Goal: Information Seeking & Learning: Learn about a topic

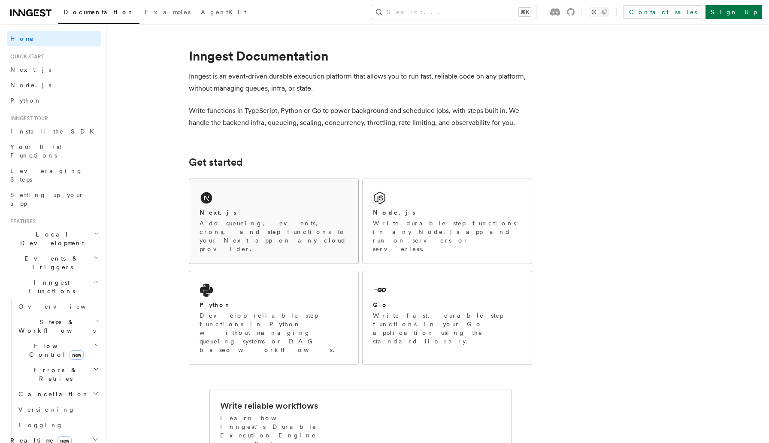
click at [278, 232] on p "Add queueing, events, crons, and step functions to your Next app on any cloud p…" at bounding box center [274, 236] width 149 height 34
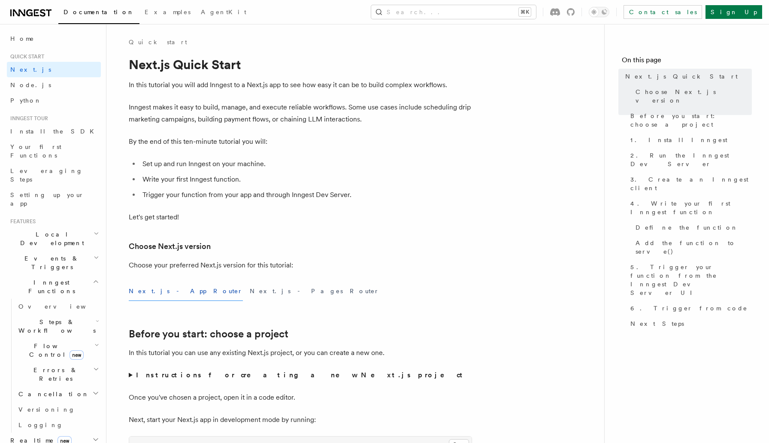
click at [423, 284] on div "Next.js - App Router Next.js - Pages Router" at bounding box center [301, 291] width 344 height 19
click at [28, 84] on span "Node.js" at bounding box center [30, 85] width 41 height 7
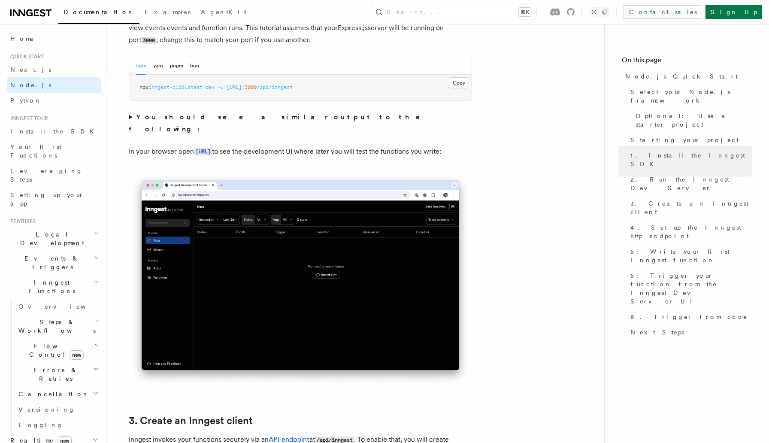
scroll to position [716, 0]
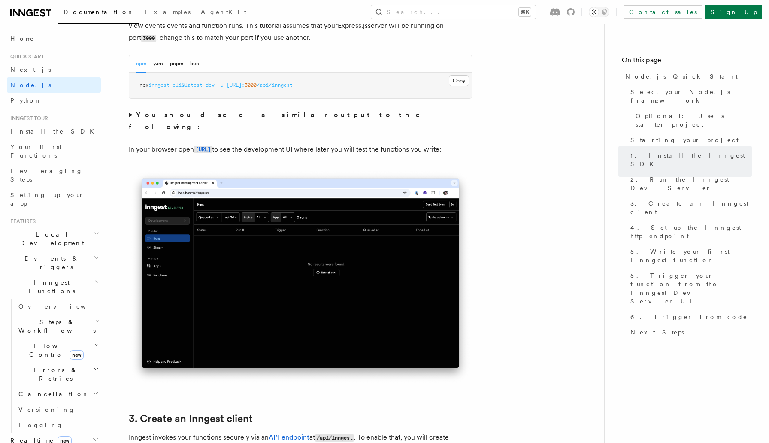
drag, startPoint x: 204, startPoint y: 154, endPoint x: 141, endPoint y: 128, distance: 67.8
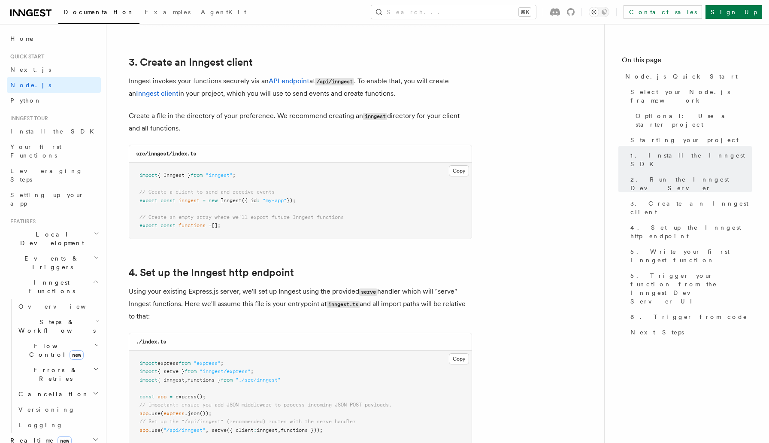
scroll to position [1073, 0]
drag, startPoint x: 250, startPoint y: 234, endPoint x: 132, endPoint y: 180, distance: 129.5
click at [132, 180] on pre "import { Inngest } from "inngest" ; // Create a client to send and receive even…" at bounding box center [300, 200] width 343 height 76
click at [246, 290] on p "Using your existing Express.js server, we'll set up Inngest using the provided …" at bounding box center [301, 303] width 344 height 37
drag, startPoint x: 232, startPoint y: 314, endPoint x: 134, endPoint y: 264, distance: 110.2
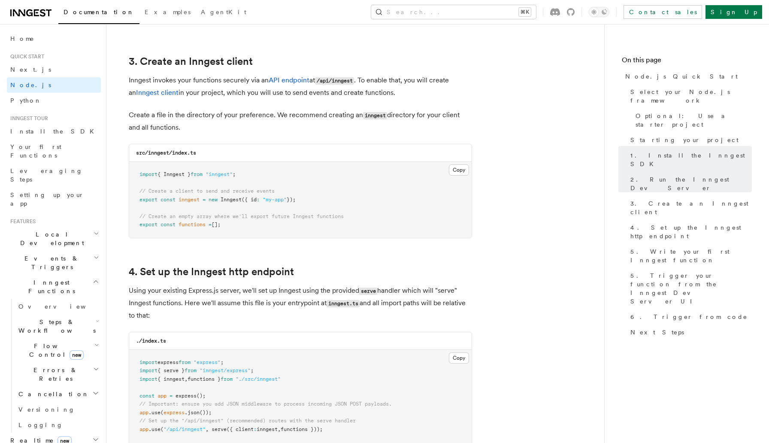
click at [199, 303] on p "Using your existing Express.js server, we'll set up Inngest using the provided …" at bounding box center [301, 303] width 344 height 37
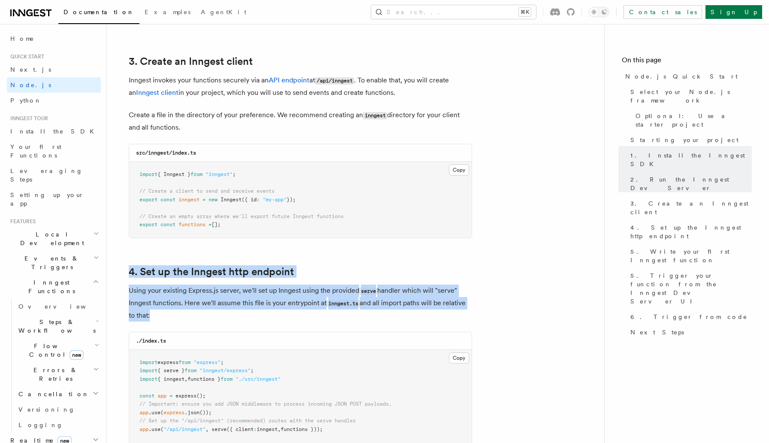
drag, startPoint x: 168, startPoint y: 316, endPoint x: 122, endPoint y: 262, distance: 71.0
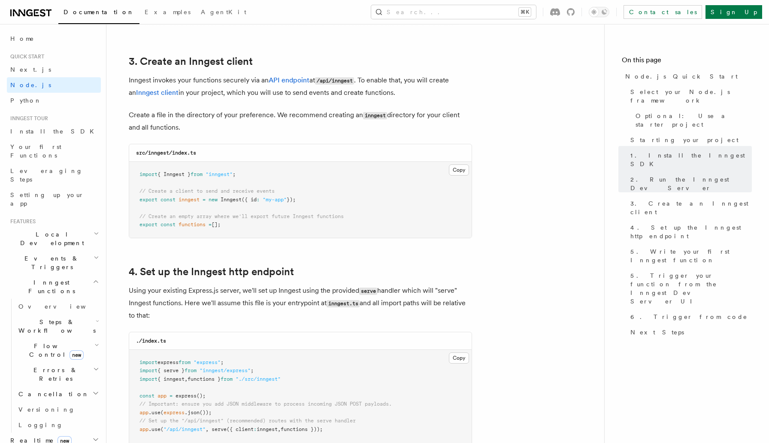
click at [173, 290] on p "Using your existing Express.js server, we'll set up Inngest using the provided …" at bounding box center [301, 303] width 344 height 37
drag, startPoint x: 333, startPoint y: 292, endPoint x: 178, endPoint y: 287, distance: 155.5
click at [178, 287] on p "Using your existing Express.js server, we'll set up Inngest using the provided …" at bounding box center [301, 303] width 344 height 37
click at [193, 292] on p "Using your existing Express.js server, we'll set up Inngest using the provided …" at bounding box center [301, 303] width 344 height 37
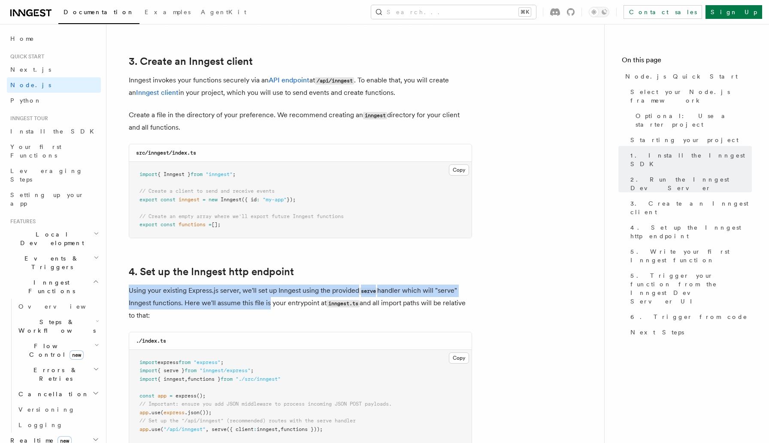
drag, startPoint x: 267, startPoint y: 309, endPoint x: 209, endPoint y: 285, distance: 62.8
drag, startPoint x: 211, startPoint y: 289, endPoint x: 299, endPoint y: 303, distance: 89.2
click at [299, 303] on p "Using your existing Express.js server, we'll set up Inngest using the provided …" at bounding box center [301, 303] width 344 height 37
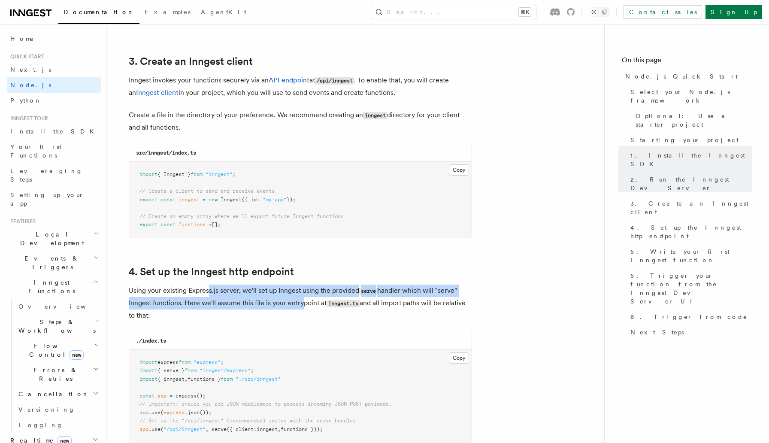
click at [299, 303] on p "Using your existing Express.js server, we'll set up Inngest using the provided …" at bounding box center [301, 303] width 344 height 37
drag, startPoint x: 305, startPoint y: 305, endPoint x: 233, endPoint y: 291, distance: 73.1
click at [233, 291] on p "Using your existing Express.js server, we'll set up Inngest using the provided …" at bounding box center [301, 303] width 344 height 37
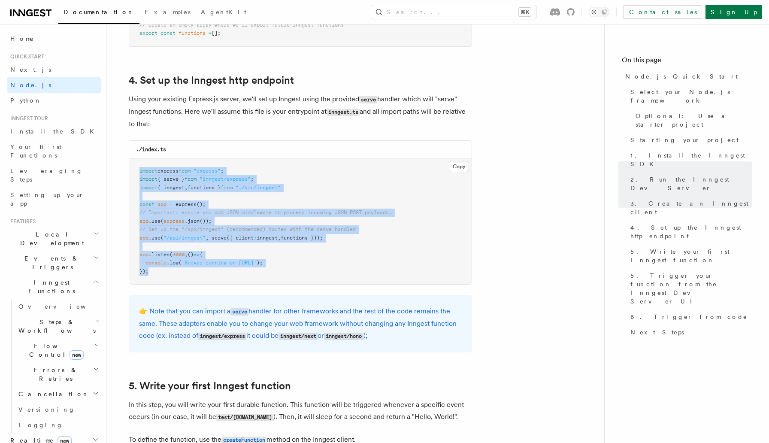
scroll to position [1262, 0]
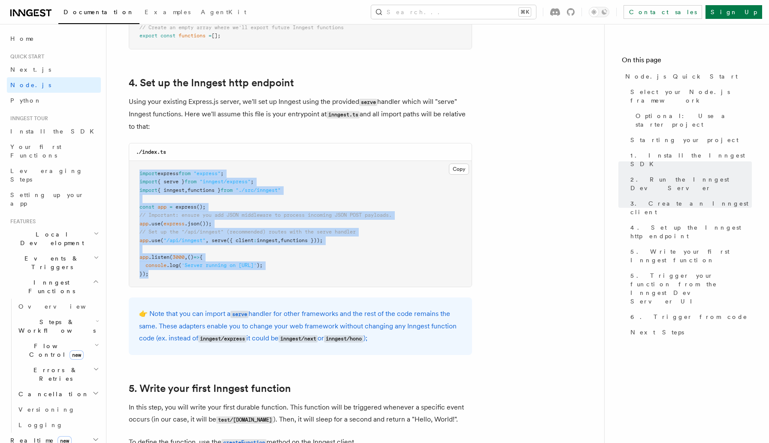
drag, startPoint x: 195, startPoint y: 281, endPoint x: 132, endPoint y: 171, distance: 126.4
click at [132, 171] on pre "import express from "express" ; import { serve } from "inngest/express" ; impor…" at bounding box center [300, 224] width 343 height 126
click at [272, 258] on pre "import express from "express" ; import { serve } from "inngest/express" ; impor…" at bounding box center [300, 224] width 343 height 126
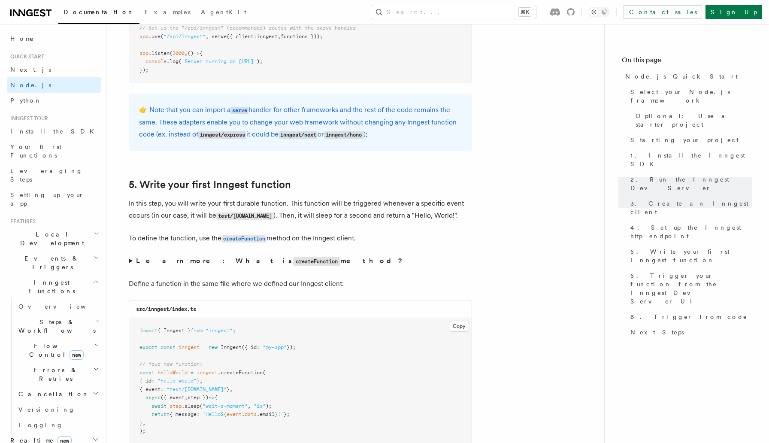
scroll to position [1468, 0]
drag, startPoint x: 131, startPoint y: 205, endPoint x: 369, endPoint y: 243, distance: 241.0
click at [370, 243] on p "To define the function, use the createFunction method on the Inngest client." at bounding box center [301, 237] width 344 height 12
drag, startPoint x: 372, startPoint y: 243, endPoint x: 131, endPoint y: 198, distance: 245.4
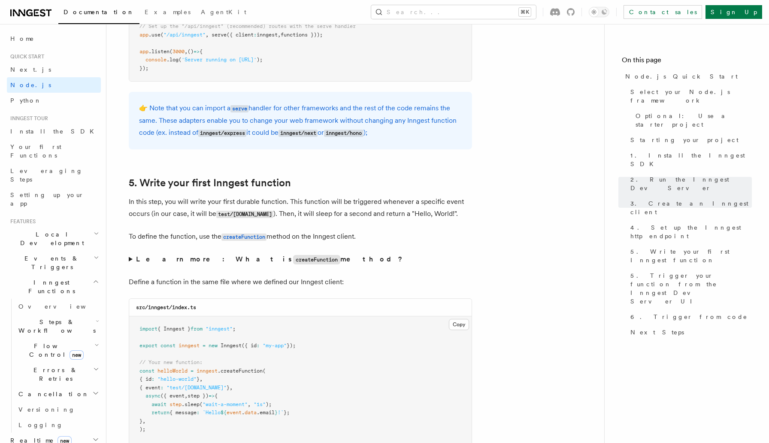
click at [382, 235] on p "To define the function, use the createFunction method on the Inngest client." at bounding box center [301, 237] width 344 height 12
drag, startPoint x: 354, startPoint y: 241, endPoint x: 174, endPoint y: 208, distance: 183.0
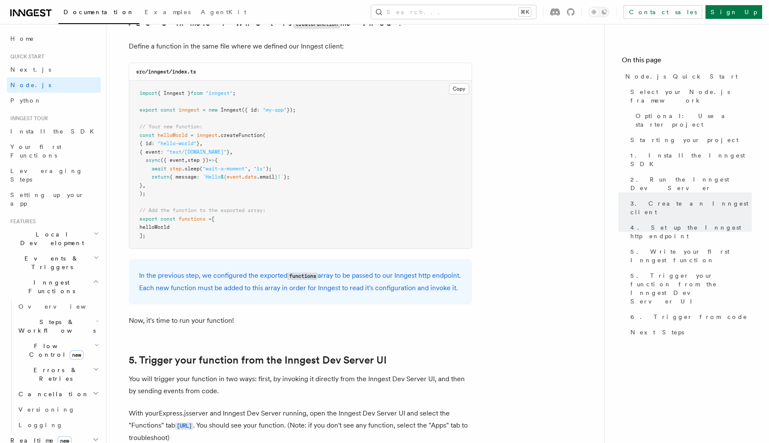
scroll to position [1706, 0]
drag, startPoint x: 169, startPoint y: 309, endPoint x: 138, endPoint y: 280, distance: 42.5
click at [138, 280] on div "In the previous step, we configured the exported functions array to be passed t…" at bounding box center [301, 280] width 344 height 45
click at [176, 292] on p "In the previous step, we configured the exported functions array to be passed t…" at bounding box center [300, 280] width 323 height 24
drag, startPoint x: 178, startPoint y: 297, endPoint x: 136, endPoint y: 266, distance: 52.2
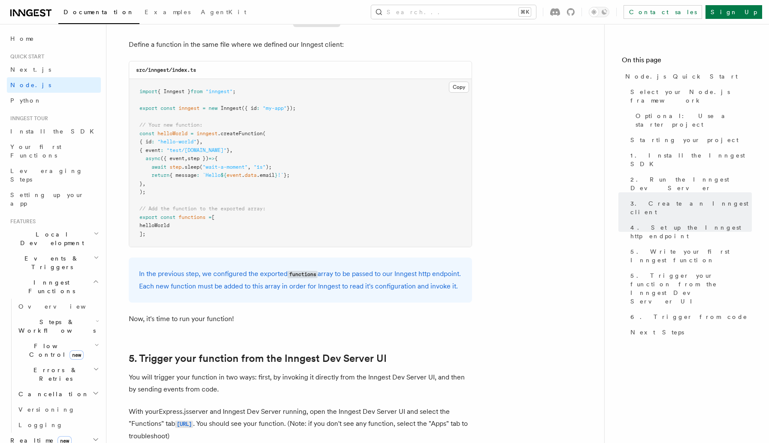
click at [136, 266] on div "In the previous step, we configured the exported functions array to be passed t…" at bounding box center [301, 280] width 344 height 45
click at [199, 292] on p "In the previous step, we configured the exported functions array to be passed t…" at bounding box center [300, 280] width 323 height 24
drag, startPoint x: 206, startPoint y: 302, endPoint x: 129, endPoint y: 261, distance: 87.2
click at [189, 292] on p "In the previous step, we configured the exported functions array to be passed t…" at bounding box center [300, 280] width 323 height 24
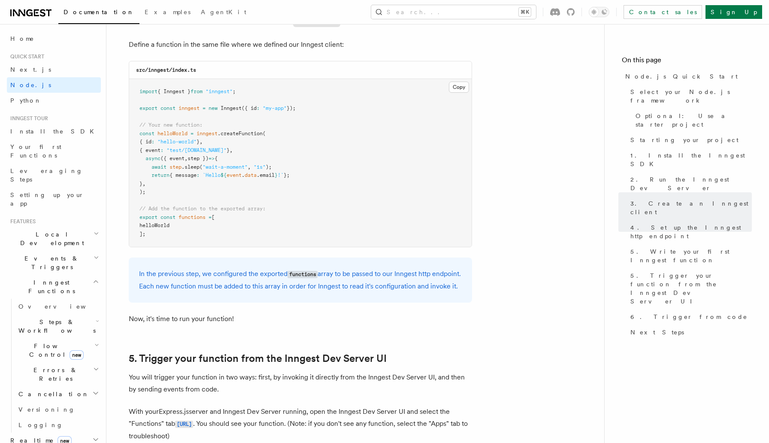
drag, startPoint x: 192, startPoint y: 298, endPoint x: 138, endPoint y: 265, distance: 62.7
click at [138, 265] on div "In the previous step, we configured the exported functions array to be passed t…" at bounding box center [301, 280] width 344 height 45
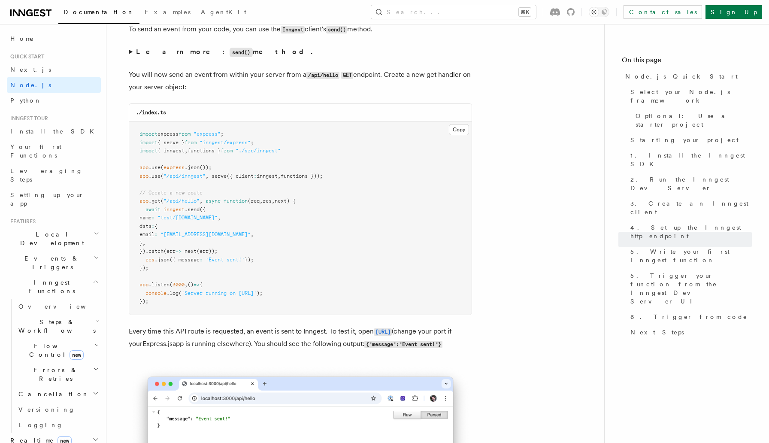
scroll to position [4500, 0]
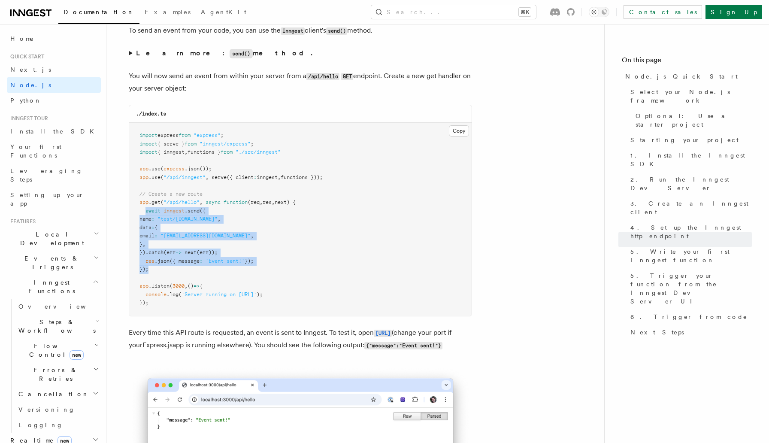
drag, startPoint x: 145, startPoint y: 228, endPoint x: 155, endPoint y: 283, distance: 55.9
click at [155, 283] on pre "import express from "express" ; import { serve } from "inngest/express" ; impor…" at bounding box center [300, 219] width 343 height 193
click at [155, 286] on pre "import express from "express" ; import { serve } from "inngest/express" ; impor…" at bounding box center [300, 219] width 343 height 193
drag, startPoint x: 149, startPoint y: 280, endPoint x: 146, endPoint y: 230, distance: 50.4
click at [146, 230] on pre "import express from "express" ; import { serve } from "inngest/express" ; impor…" at bounding box center [300, 219] width 343 height 193
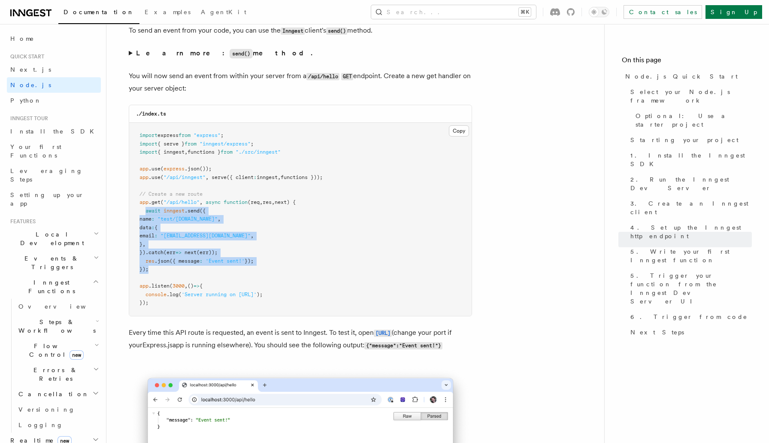
click at [164, 255] on span ".catch" at bounding box center [155, 252] width 18 height 6
drag, startPoint x: 164, startPoint y: 287, endPoint x: 146, endPoint y: 231, distance: 59.5
click at [146, 231] on pre "import express from "express" ; import { serve } from "inngest/express" ; impor…" at bounding box center [300, 219] width 343 height 193
click at [200, 256] on pre "import express from "express" ; import { serve } from "inngest/express" ; impor…" at bounding box center [300, 219] width 343 height 193
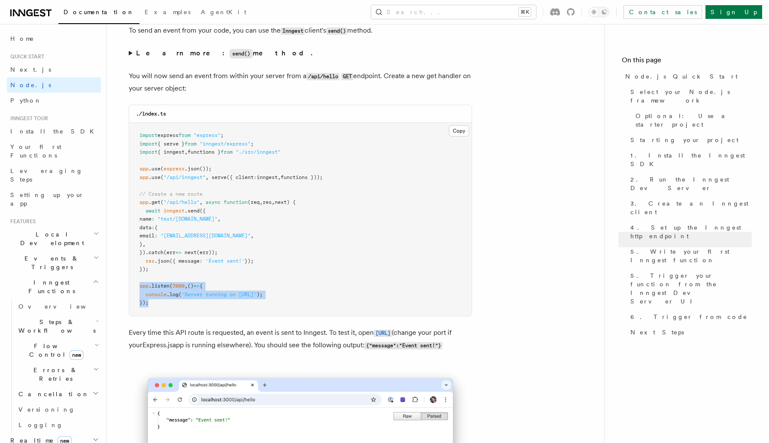
drag, startPoint x: 149, startPoint y: 319, endPoint x: 136, endPoint y: 303, distance: 20.5
click at [136, 303] on pre "import express from "express" ; import { serve } from "inngest/express" ; impor…" at bounding box center [300, 219] width 343 height 193
click at [148, 289] on pre "import express from "express" ; import { serve } from "inngest/express" ; impor…" at bounding box center [300, 219] width 343 height 193
drag, startPoint x: 140, startPoint y: 303, endPoint x: 153, endPoint y: 319, distance: 20.5
click at [153, 316] on pre "import express from "express" ; import { serve } from "inngest/express" ; impor…" at bounding box center [300, 219] width 343 height 193
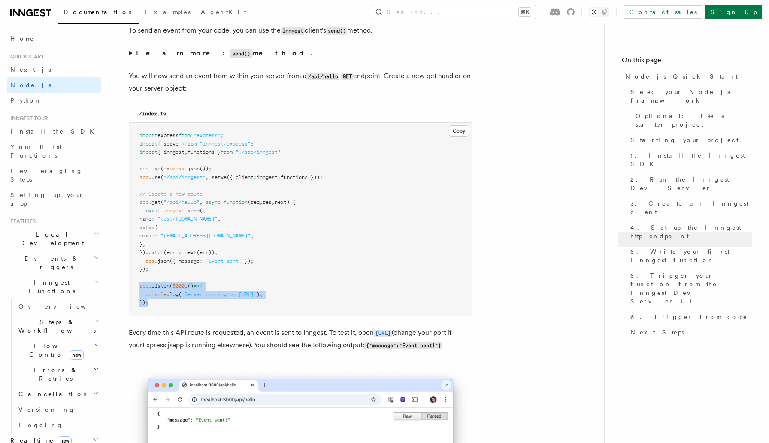
click at [157, 316] on pre "import express from "express" ; import { serve } from "inngest/express" ; impor…" at bounding box center [300, 219] width 343 height 193
drag, startPoint x: 157, startPoint y: 322, endPoint x: 134, endPoint y: 300, distance: 31.9
click at [134, 299] on pre "import express from "express" ; import { serve } from "inngest/express" ; impor…" at bounding box center [300, 219] width 343 height 193
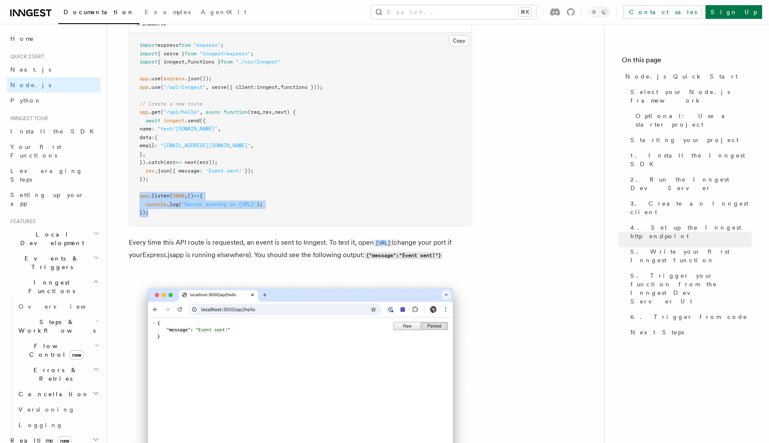
scroll to position [4597, 0]
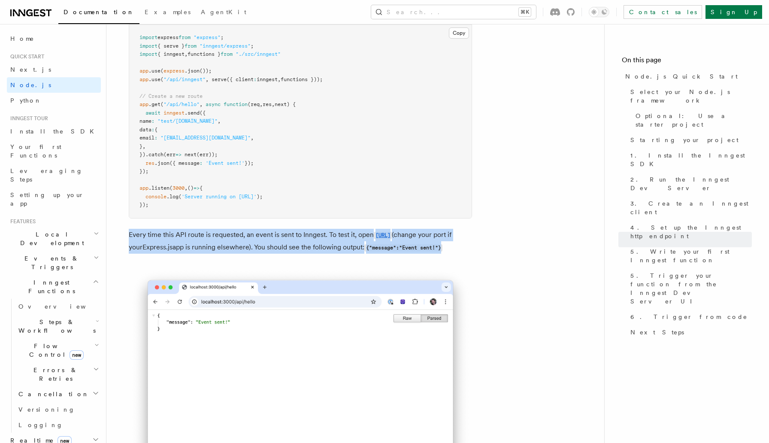
drag, startPoint x: 283, startPoint y: 282, endPoint x: 127, endPoint y: 246, distance: 160.4
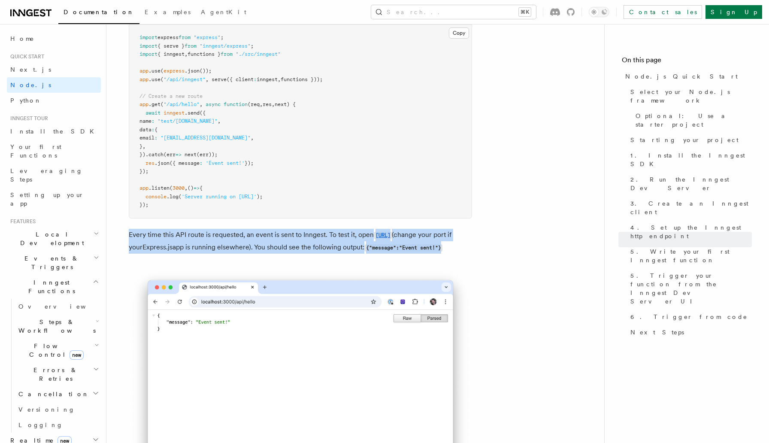
drag, startPoint x: 300, startPoint y: 279, endPoint x: 129, endPoint y: 249, distance: 173.4
click at [129, 249] on p "Every time this API route is requested, an event is sent to Inngest. To test it…" at bounding box center [301, 241] width 344 height 25
click at [222, 372] on img at bounding box center [301, 377] width 344 height 219
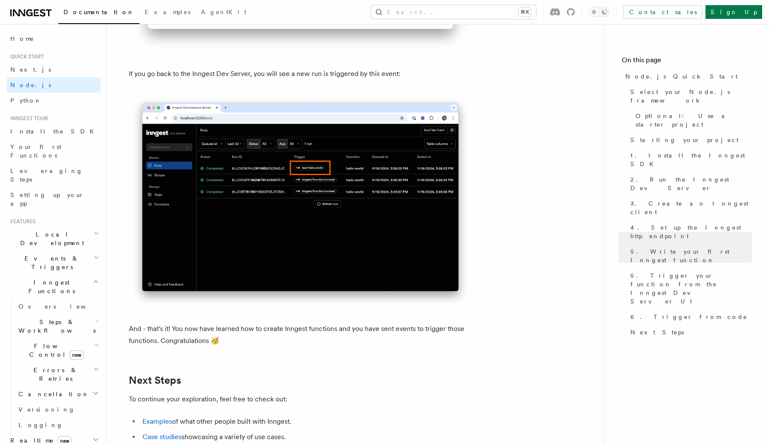
scroll to position [5031, 0]
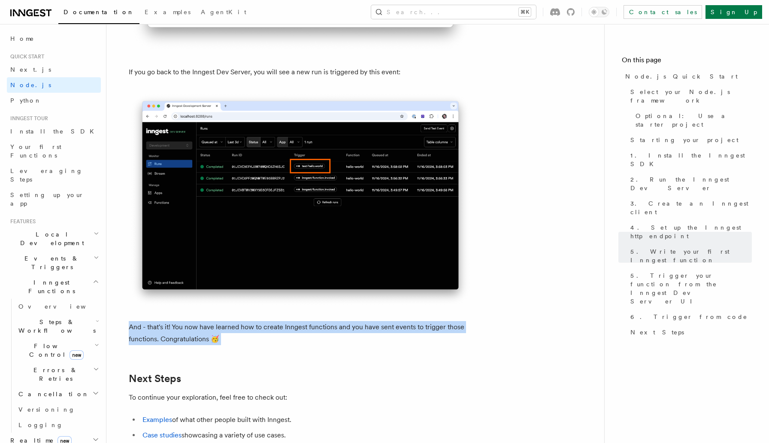
drag, startPoint x: 224, startPoint y: 372, endPoint x: 125, endPoint y: 354, distance: 100.7
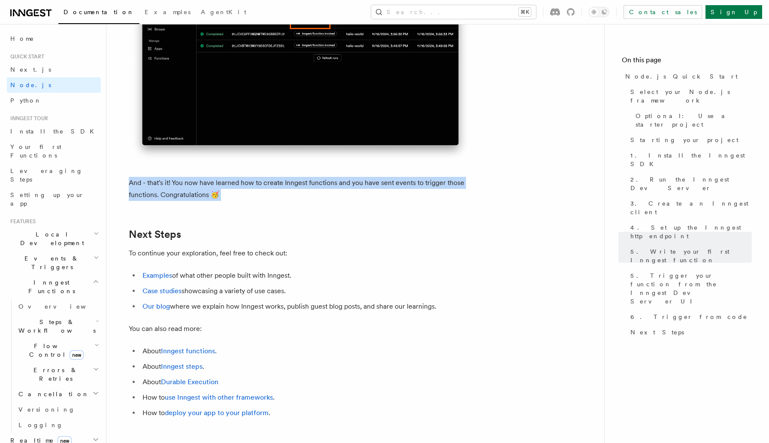
scroll to position [5177, 0]
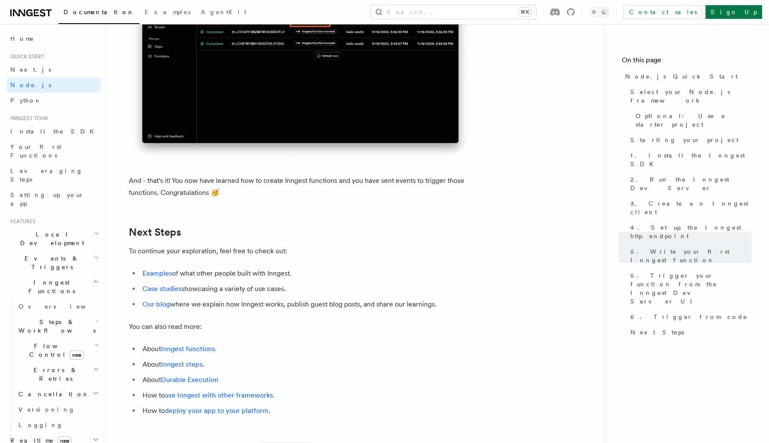
click at [286, 355] on li "About Inngest functions ." at bounding box center [306, 349] width 332 height 12
click at [283, 371] on li "About Inngest steps ." at bounding box center [306, 365] width 332 height 12
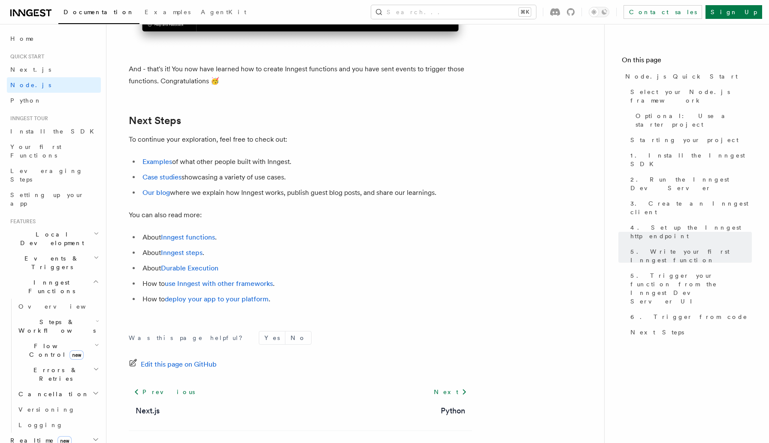
scroll to position [5290, 0]
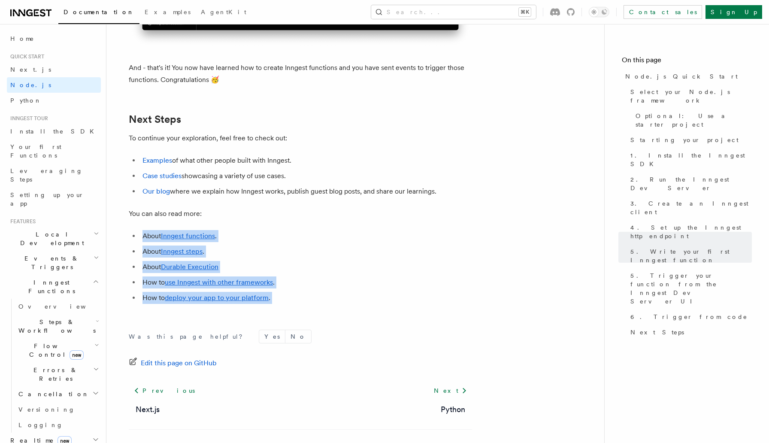
drag, startPoint x: 289, startPoint y: 344, endPoint x: 118, endPoint y: 266, distance: 188.9
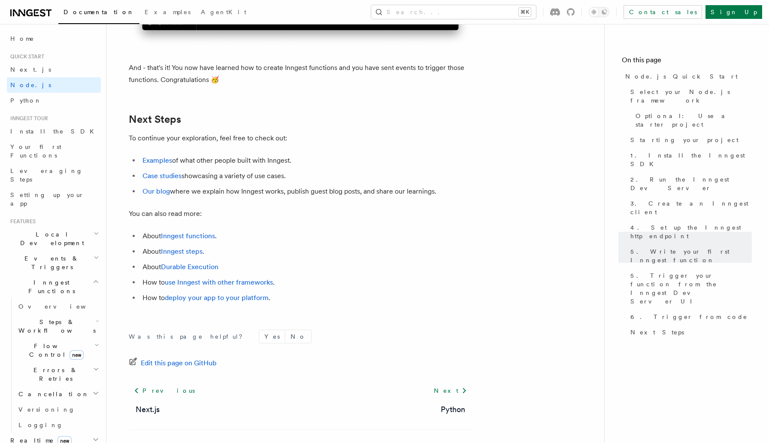
drag, startPoint x: 309, startPoint y: 372, endPoint x: 262, endPoint y: 339, distance: 57.4
click at [309, 344] on form "Was this page helpful? Yes No" at bounding box center [301, 337] width 344 height 14
click at [238, 302] on link "deploy your app to your platform" at bounding box center [217, 298] width 104 height 8
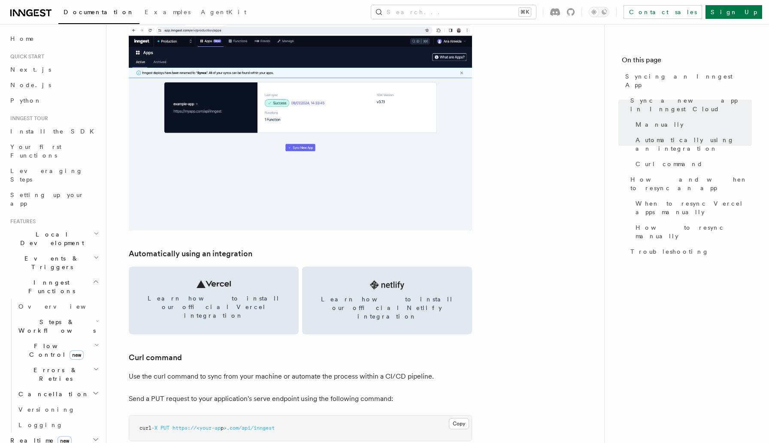
scroll to position [987, 0]
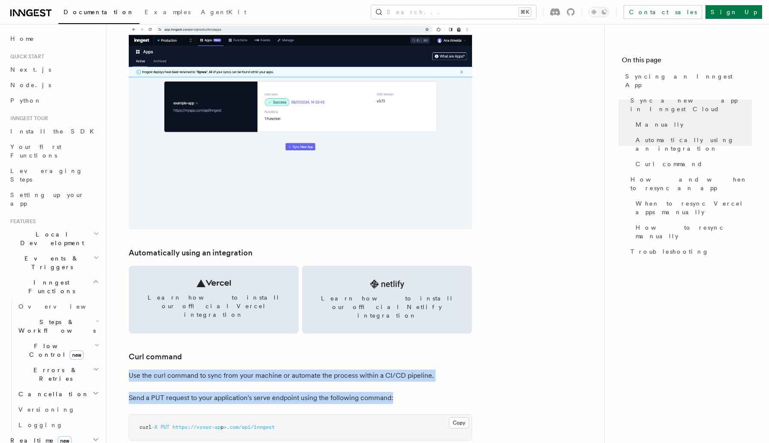
drag, startPoint x: 385, startPoint y: 380, endPoint x: 136, endPoint y: 350, distance: 250.9
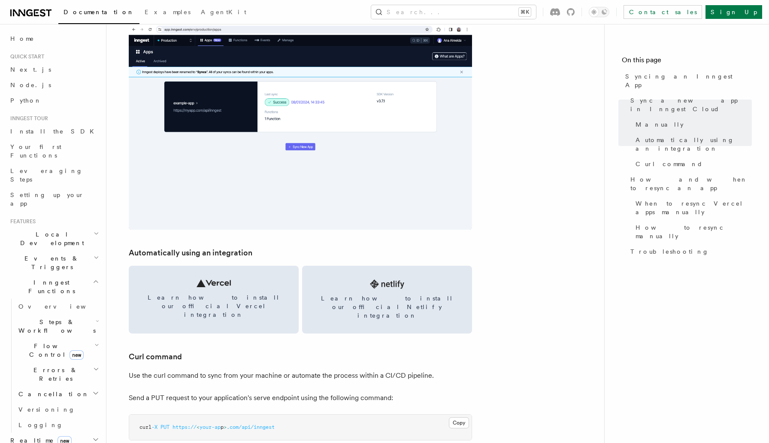
click at [255, 351] on h3 "Curl command" at bounding box center [301, 357] width 344 height 12
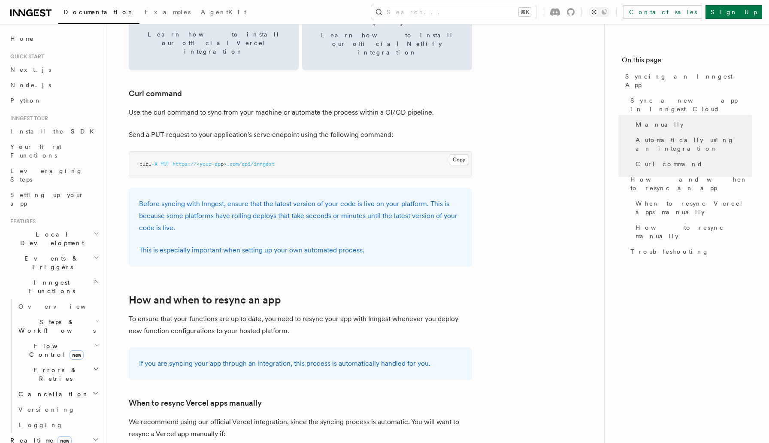
scroll to position [1250, 0]
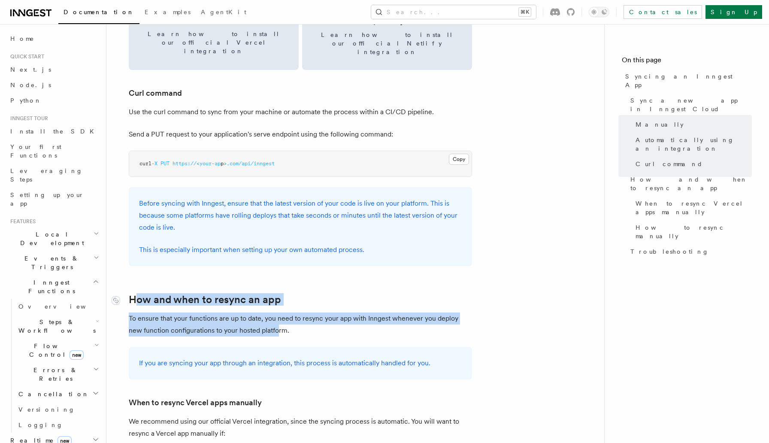
drag, startPoint x: 265, startPoint y: 310, endPoint x: 139, endPoint y: 286, distance: 127.9
click at [139, 286] on article "Platform Deployment Syncing an Inngest App After deploying your code to a hosti…" at bounding box center [355, 202] width 471 height 2831
click at [174, 313] on p "To ensure that your functions are up to date, you need to resync your app with …" at bounding box center [301, 325] width 344 height 24
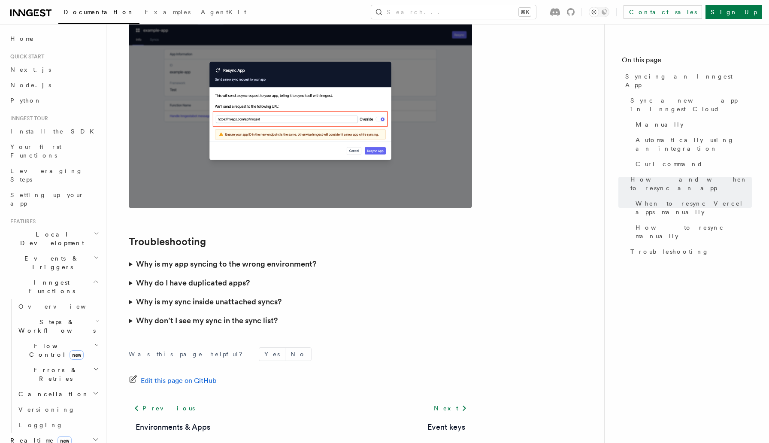
scroll to position [2408, 0]
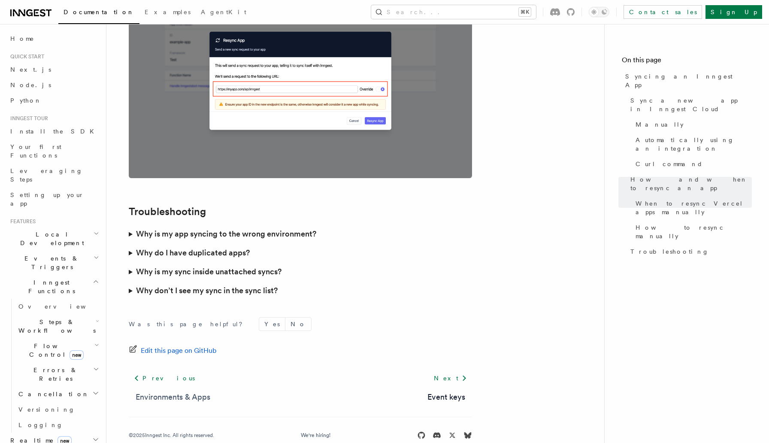
click at [194, 391] on link "Environments & Apps" at bounding box center [173, 397] width 75 height 12
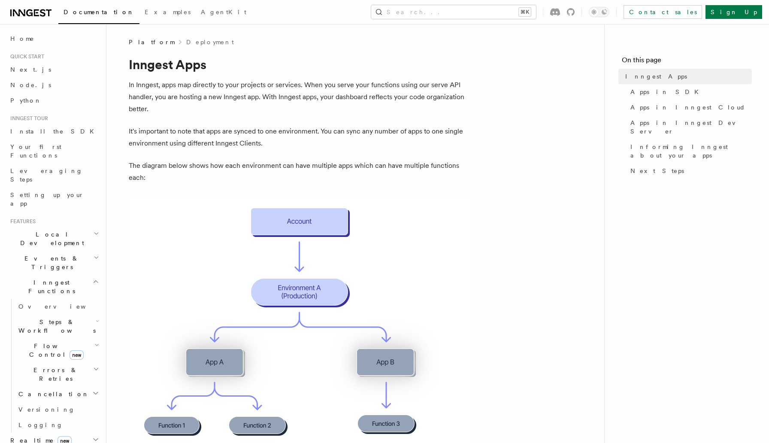
click at [175, 303] on img at bounding box center [301, 321] width 344 height 247
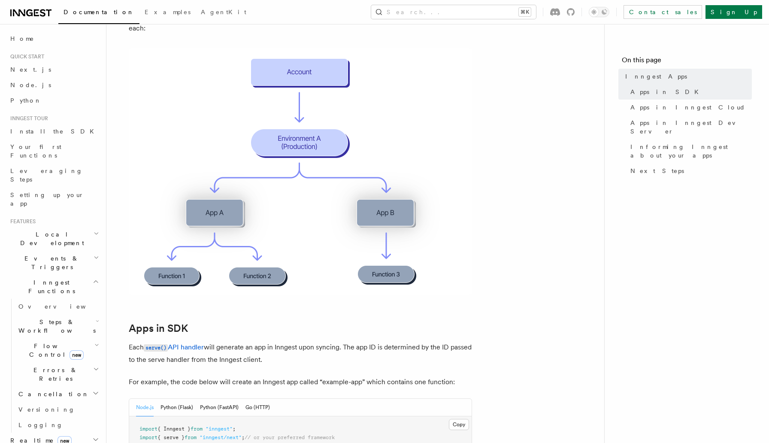
scroll to position [152, 0]
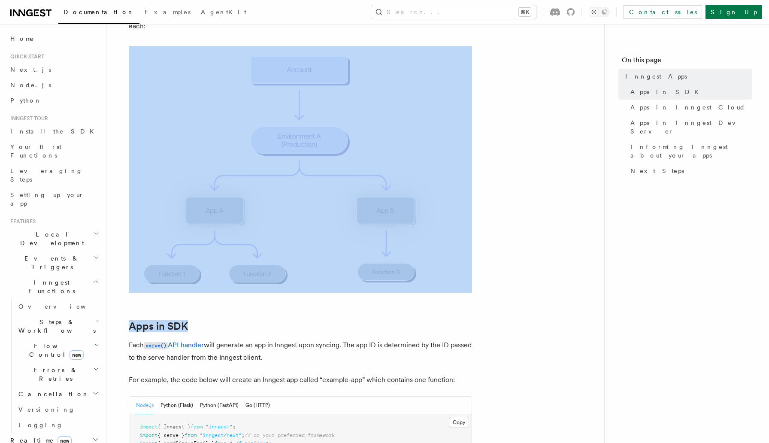
drag, startPoint x: 198, startPoint y: 332, endPoint x: 123, endPoint y: 263, distance: 101.8
click at [228, 328] on h2 "Apps in SDK" at bounding box center [301, 326] width 344 height 12
drag, startPoint x: 238, startPoint y: 331, endPoint x: 136, endPoint y: 250, distance: 129.9
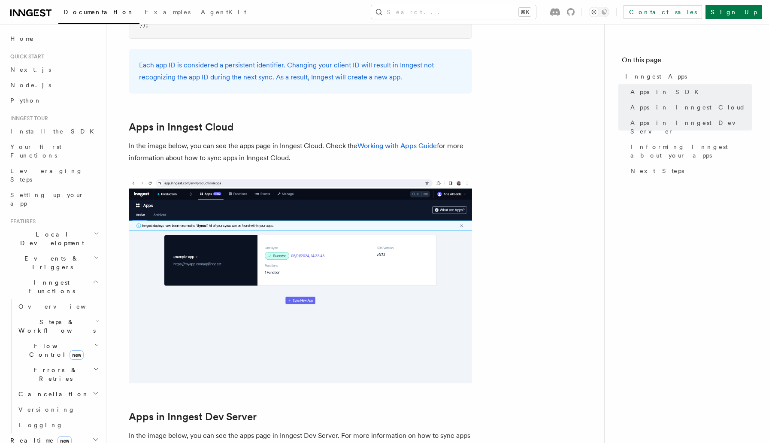
scroll to position [632, 0]
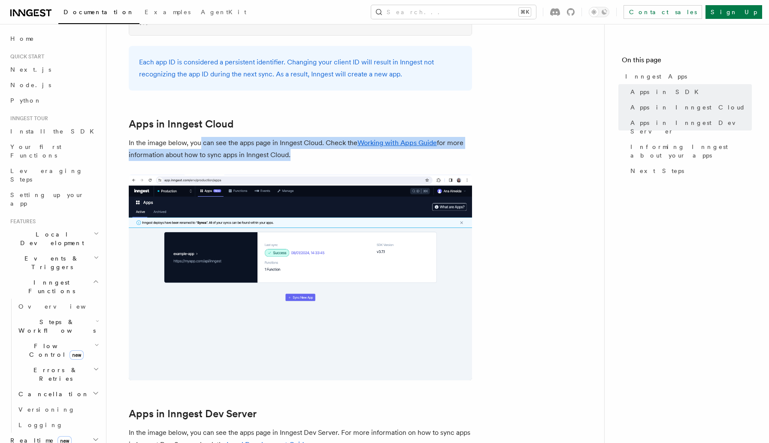
drag, startPoint x: 200, startPoint y: 143, endPoint x: 277, endPoint y: 162, distance: 79.8
click at [277, 162] on article "Platform Deployment Inngest Apps In Inngest, apps map directly to your projects…" at bounding box center [355, 274] width 471 height 1737
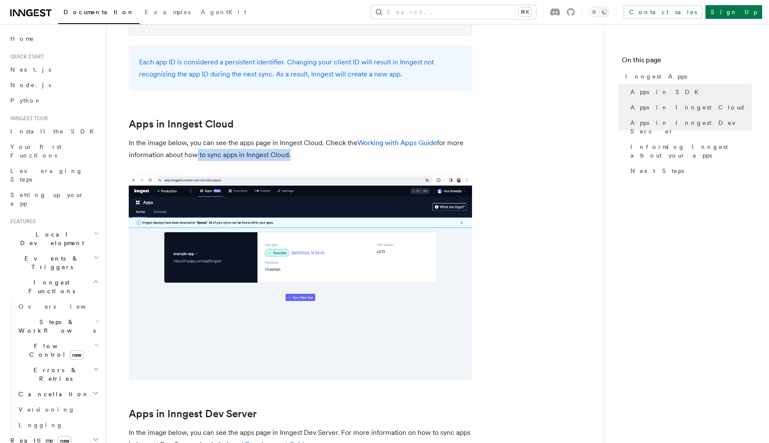
drag, startPoint x: 300, startPoint y: 162, endPoint x: 192, endPoint y: 149, distance: 109.0
click at [192, 149] on article "Platform Deployment Inngest Apps In Inngest, apps map directly to your projects…" at bounding box center [355, 274] width 471 height 1737
click at [192, 149] on p "In the image below, you can see the apps page in Inngest Cloud. Check the Worki…" at bounding box center [301, 149] width 344 height 24
click at [283, 383] on article "Platform Deployment Inngest Apps In Inngest, apps map directly to your projects…" at bounding box center [355, 274] width 471 height 1737
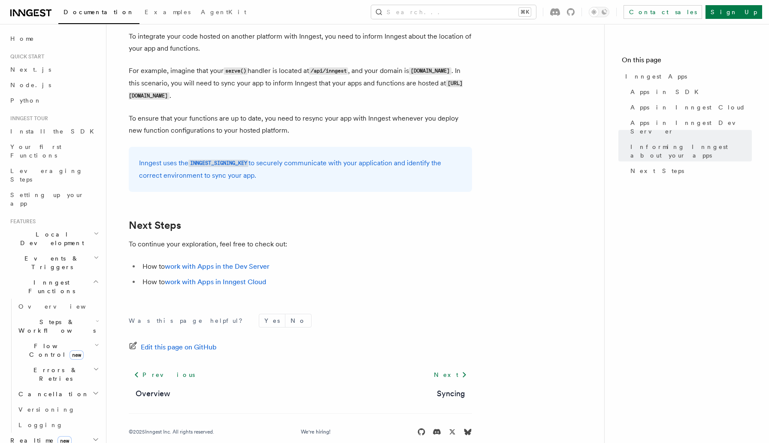
scroll to position [1319, 0]
click at [237, 283] on link "work with Apps in Inngest Cloud" at bounding box center [215, 281] width 101 height 8
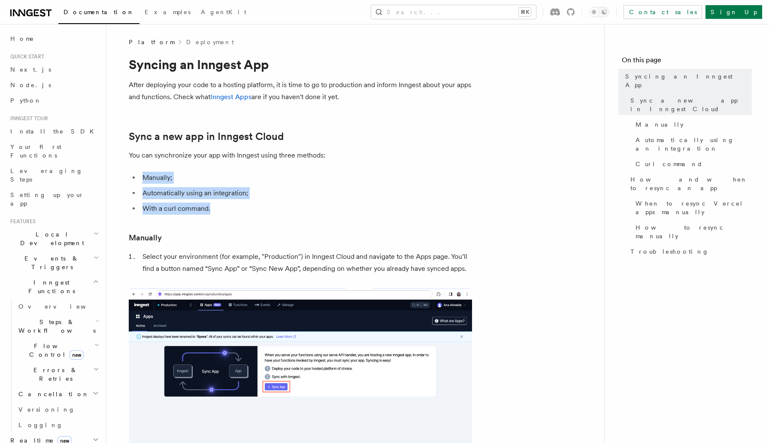
drag, startPoint x: 143, startPoint y: 180, endPoint x: 219, endPoint y: 208, distance: 80.6
click at [219, 208] on ul "Manually; Automatically using an integration; With a curl command." at bounding box center [301, 193] width 344 height 43
click at [222, 210] on li "With a curl command." at bounding box center [306, 209] width 332 height 12
drag, startPoint x: 228, startPoint y: 210, endPoint x: 142, endPoint y: 171, distance: 94.3
click at [142, 172] on ul "Manually; Automatically using an integration; With a curl command." at bounding box center [301, 193] width 344 height 43
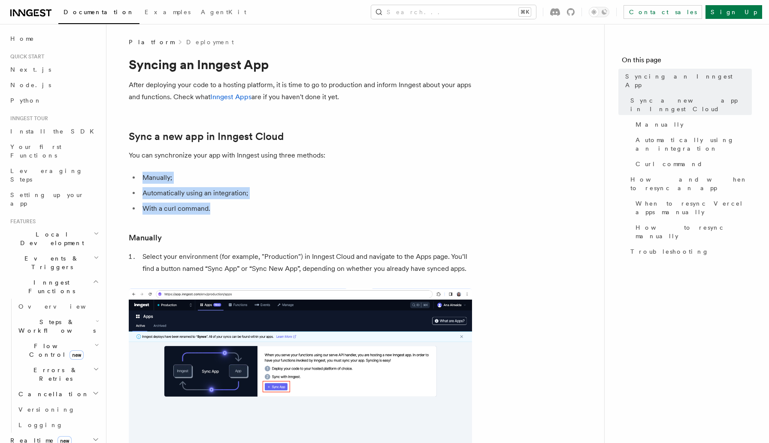
click at [393, 191] on li "Automatically using an integration;" at bounding box center [306, 193] width 332 height 12
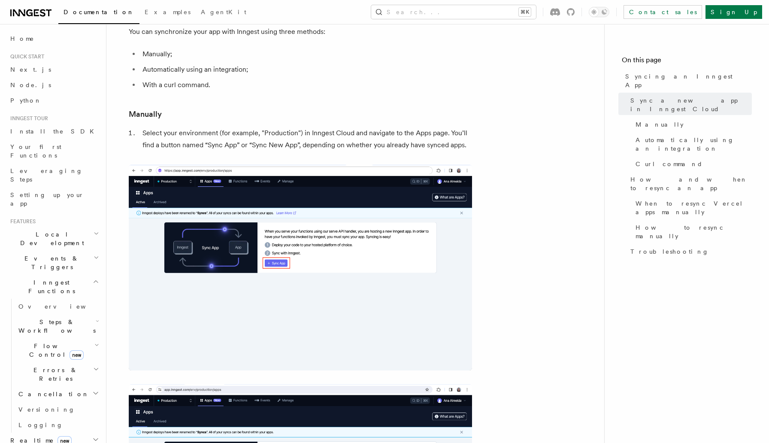
scroll to position [97, 0]
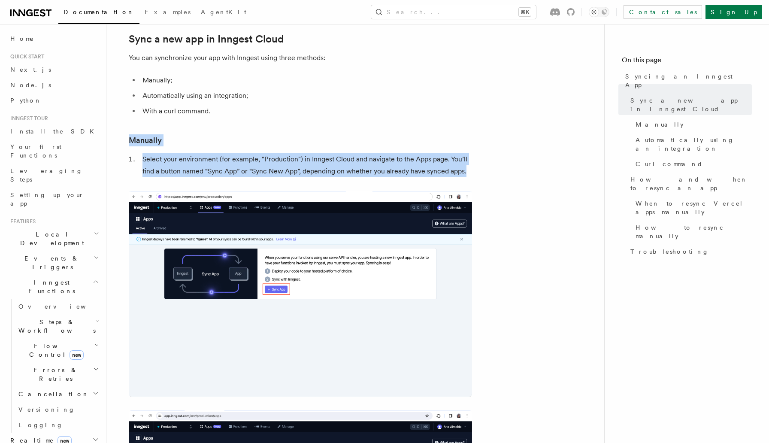
drag, startPoint x: 477, startPoint y: 173, endPoint x: 122, endPoint y: 129, distance: 357.8
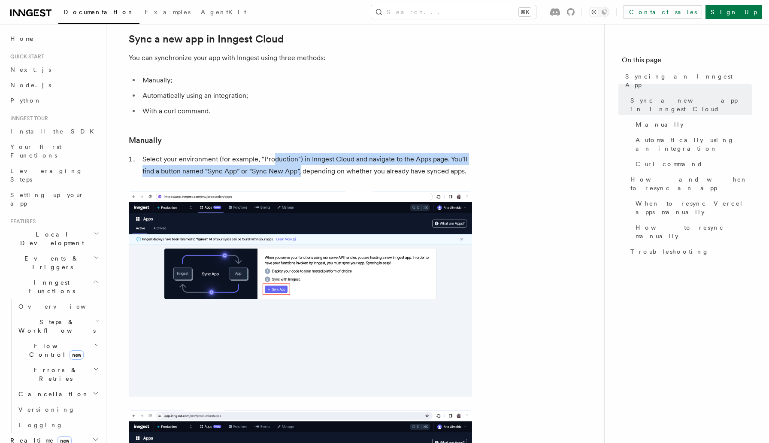
drag, startPoint x: 285, startPoint y: 164, endPoint x: 302, endPoint y: 172, distance: 19.6
click at [302, 171] on li "Select your environment (for example, "Production") in Inngest Cloud and naviga…" at bounding box center [306, 165] width 332 height 24
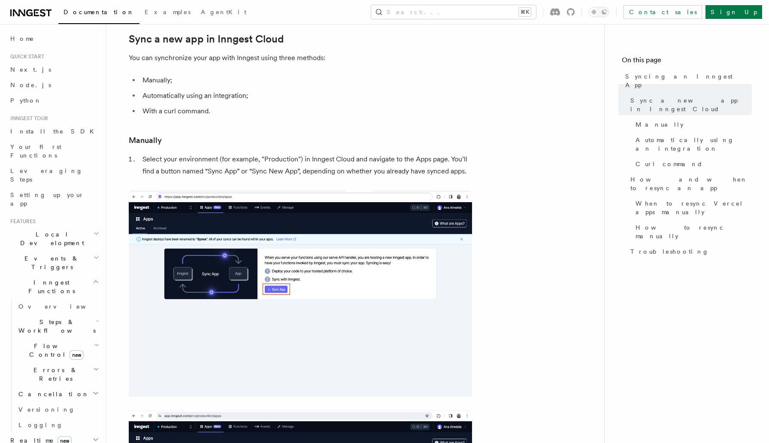
click at [308, 174] on li "Select your environment (for example, "Production") in Inngest Cloud and naviga…" at bounding box center [306, 165] width 332 height 24
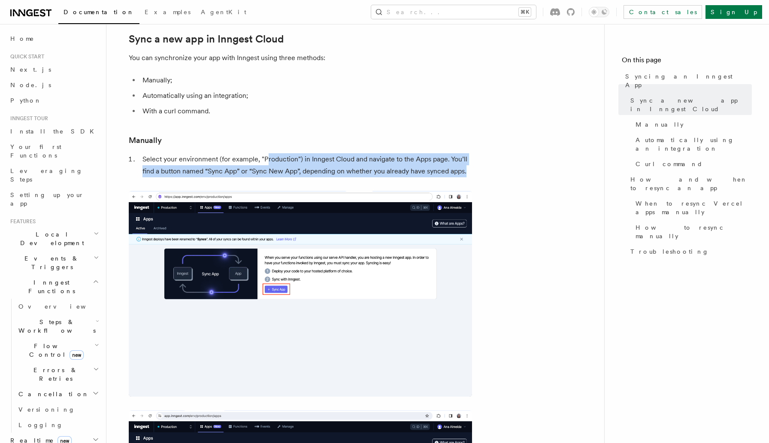
drag, startPoint x: 342, startPoint y: 178, endPoint x: 265, endPoint y: 158, distance: 79.9
click at [276, 157] on li "Select your environment (for example, "Production") in Inngest Cloud and naviga…" at bounding box center [306, 165] width 332 height 24
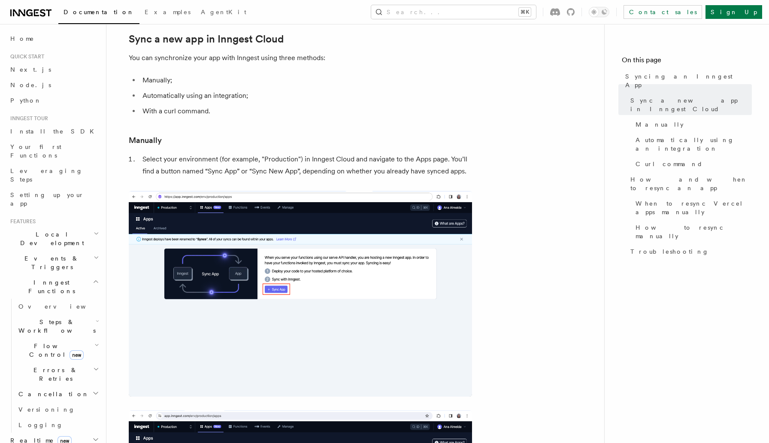
drag, startPoint x: 310, startPoint y: 171, endPoint x: 374, endPoint y: 180, distance: 65.5
drag, startPoint x: 284, startPoint y: 155, endPoint x: 263, endPoint y: 146, distance: 23.1
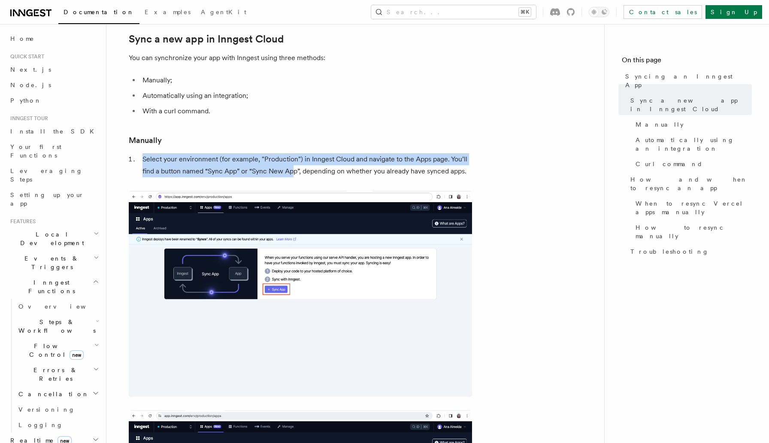
drag, startPoint x: 269, startPoint y: 155, endPoint x: 296, endPoint y: 172, distance: 31.7
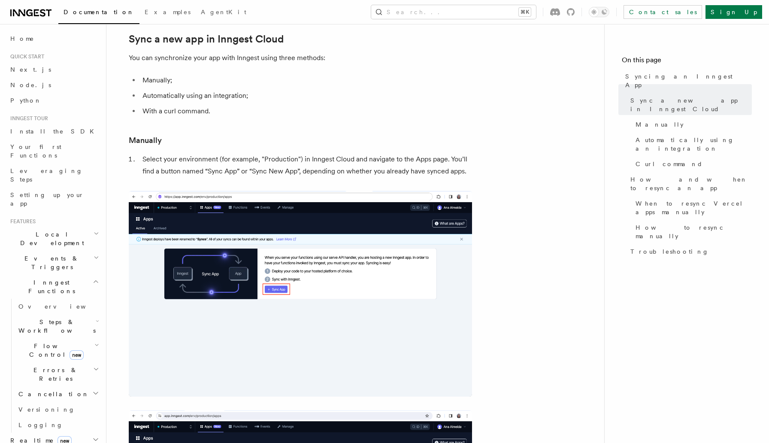
click at [304, 174] on li "Select your environment (for example, "Production") in Inngest Cloud and naviga…" at bounding box center [306, 165] width 332 height 24
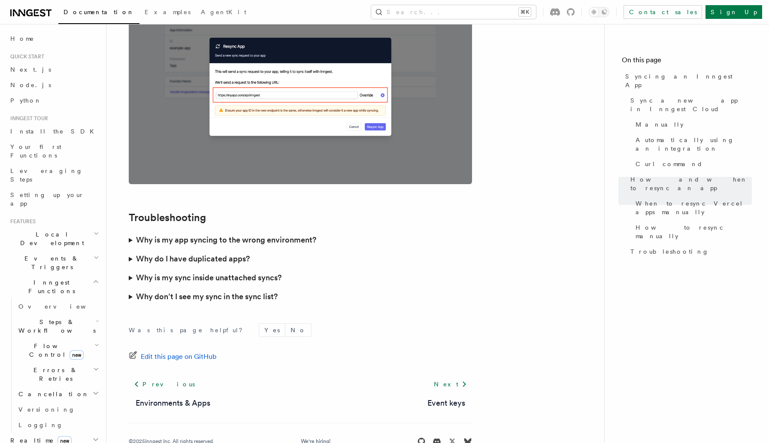
scroll to position [2408, 0]
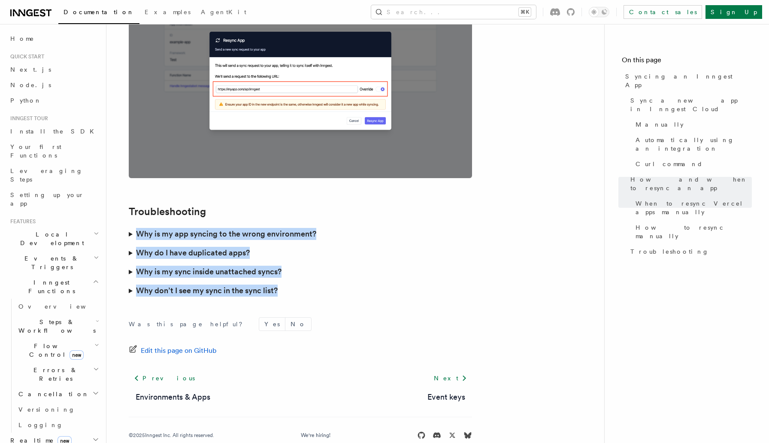
drag, startPoint x: 309, startPoint y: 286, endPoint x: 140, endPoint y: 210, distance: 184.7
click at [38, 318] on span "Steps & Workflows" at bounding box center [55, 326] width 81 height 17
click at [38, 358] on span "Function steps" at bounding box center [60, 361] width 66 height 7
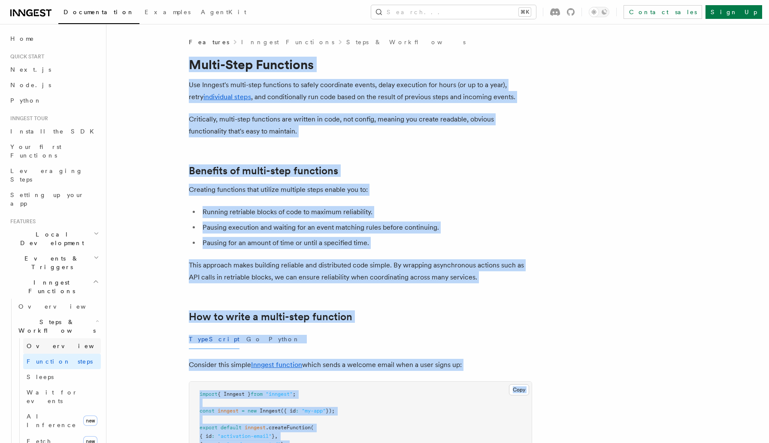
click at [45, 343] on span "Overview" at bounding box center [71, 346] width 88 height 7
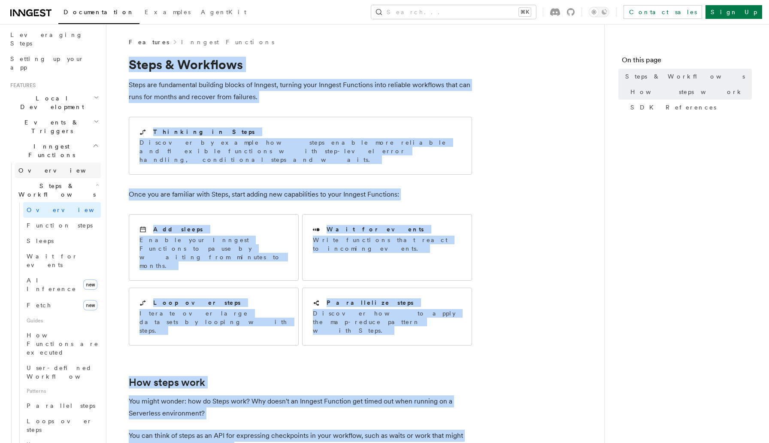
scroll to position [143, 0]
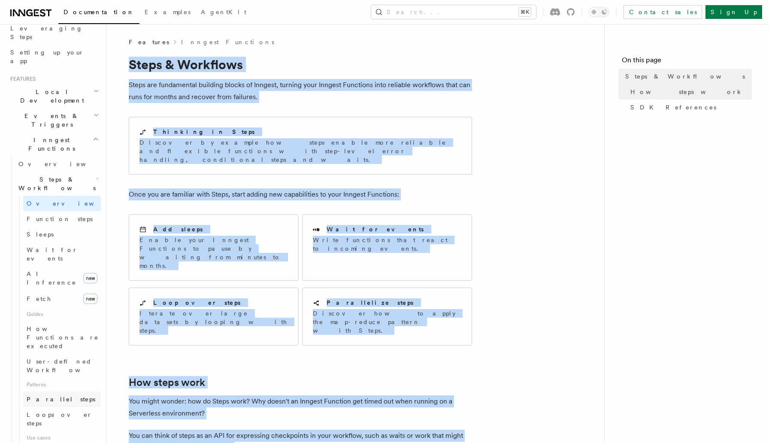
click at [68, 392] on link "Parallel steps" at bounding box center [62, 399] width 78 height 15
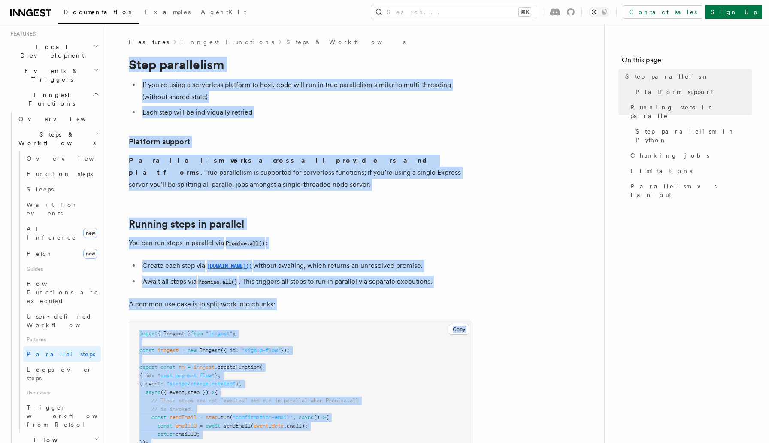
scroll to position [198, 0]
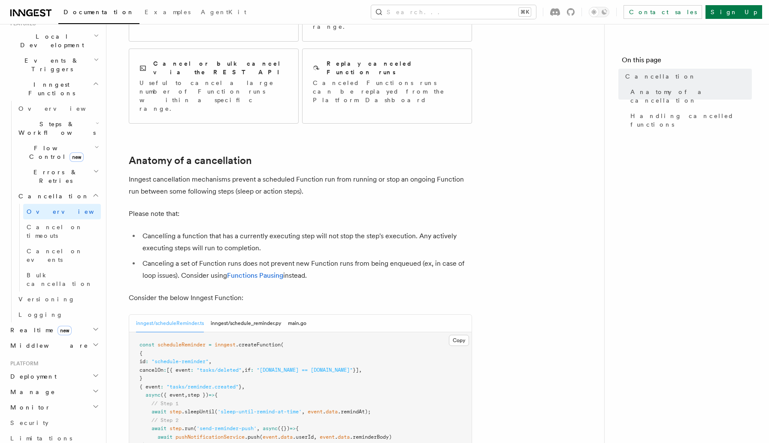
scroll to position [186, 0]
drag, startPoint x: 323, startPoint y: 225, endPoint x: 145, endPoint y: 156, distance: 191.0
click at [145, 156] on article "Features Inngest Functions Cancellation Cancellation is a useful mechanism for …" at bounding box center [355, 397] width 471 height 1085
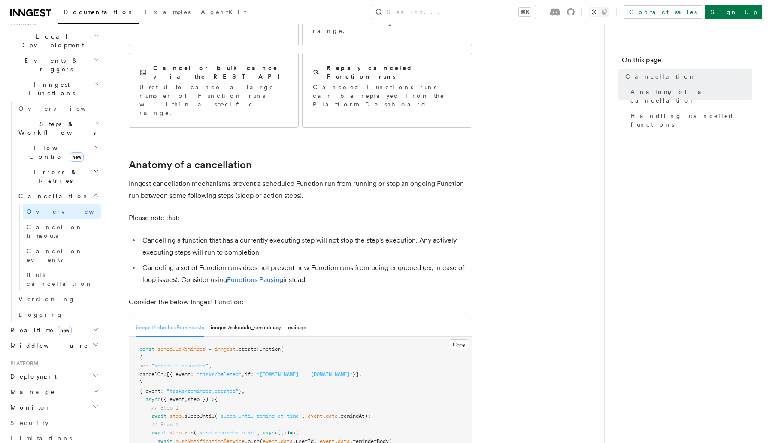
scroll to position [181, 0]
click at [200, 261] on li "Canceling a set of Function runs does not prevent new Function runs from being …" at bounding box center [306, 273] width 332 height 24
drag, startPoint x: 325, startPoint y: 228, endPoint x: 167, endPoint y: 173, distance: 167.4
click at [167, 173] on article "Features Inngest Functions Cancellation Cancellation is a useful mechanism for …" at bounding box center [355, 400] width 471 height 1085
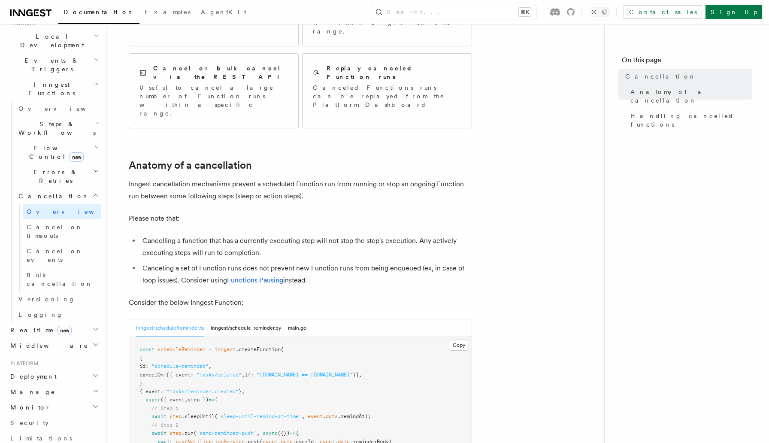
click at [250, 177] on article "Features Inngest Functions Cancellation Cancellation is a useful mechanism for …" at bounding box center [355, 400] width 471 height 1085
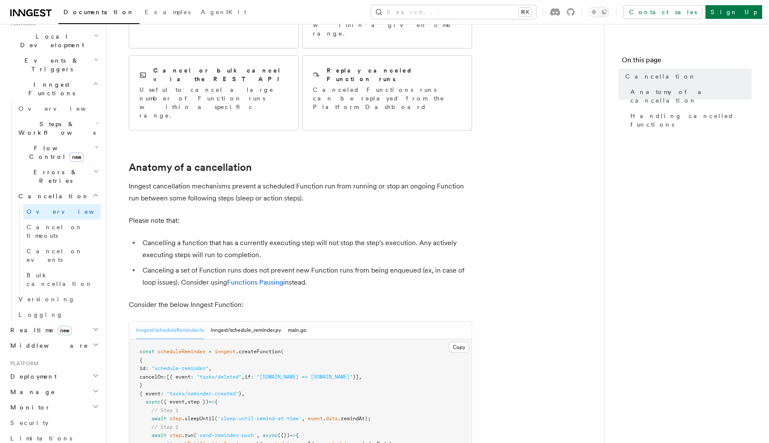
drag, startPoint x: 334, startPoint y: 233, endPoint x: 113, endPoint y: 167, distance: 230.8
click at [113, 167] on div "Features Inngest Functions Cancellation Cancellation is a useful mechanism for …" at bounding box center [369, 383] width 526 height 1123
click at [221, 180] on article "Features Inngest Functions Cancellation Cancellation is a useful mechanism for …" at bounding box center [355, 402] width 471 height 1085
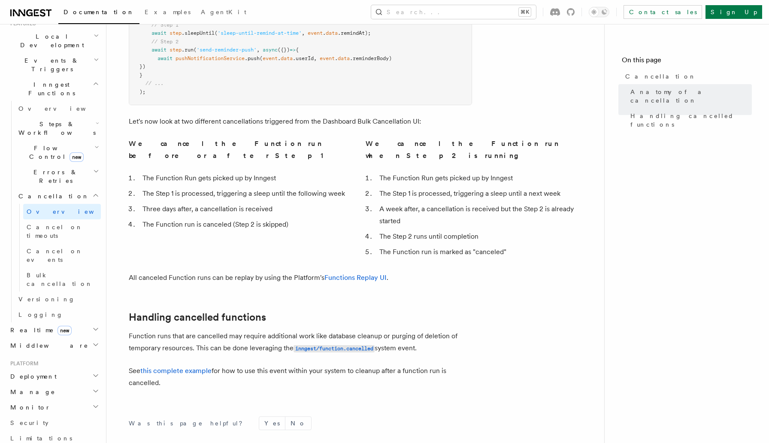
scroll to position [565, 0]
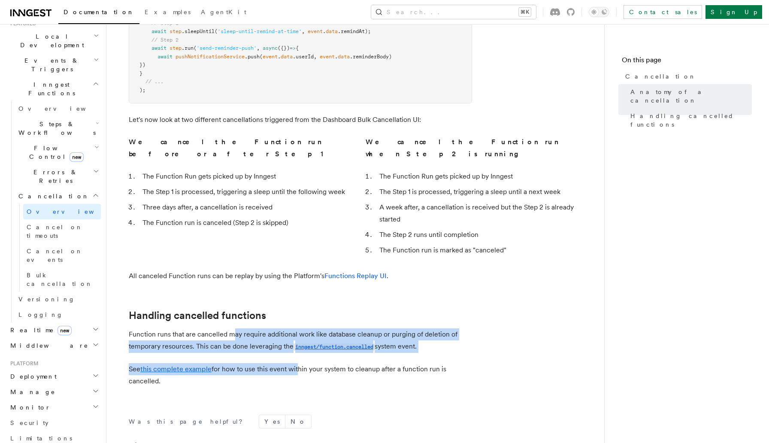
drag, startPoint x: 298, startPoint y: 308, endPoint x: 232, endPoint y: 273, distance: 74.2
click at [232, 273] on article "Features Inngest Functions Cancellation Cancellation is a useful mechanism for …" at bounding box center [355, 15] width 471 height 1085
click at [232, 328] on p "Function runs that are cancelled may require additional work like database clea…" at bounding box center [301, 340] width 344 height 24
drag, startPoint x: 233, startPoint y: 276, endPoint x: 327, endPoint y: 307, distance: 98.6
click at [327, 307] on article "Features Inngest Functions Cancellation Cancellation is a useful mechanism for …" at bounding box center [355, 15] width 471 height 1085
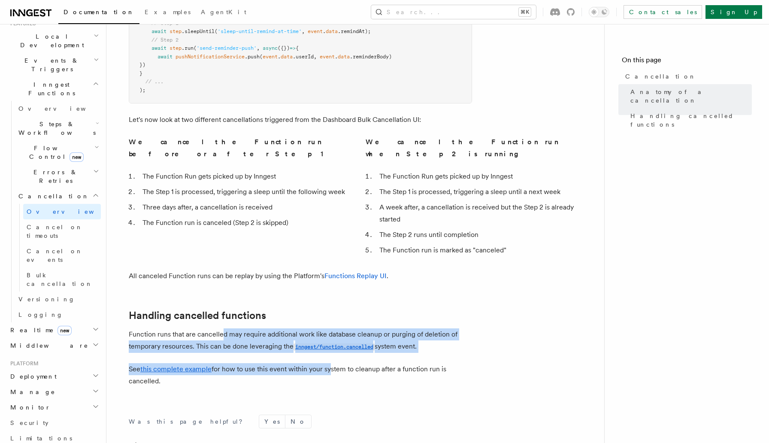
click at [327, 363] on p "See this complete example for how to use this event within your system to clean…" at bounding box center [301, 375] width 344 height 24
drag, startPoint x: 316, startPoint y: 307, endPoint x: 221, endPoint y: 261, distance: 106.0
click at [221, 261] on article "Features Inngest Functions Cancellation Cancellation is a useful mechanism for …" at bounding box center [355, 15] width 471 height 1085
drag, startPoint x: 221, startPoint y: 261, endPoint x: 322, endPoint y: 308, distance: 111.2
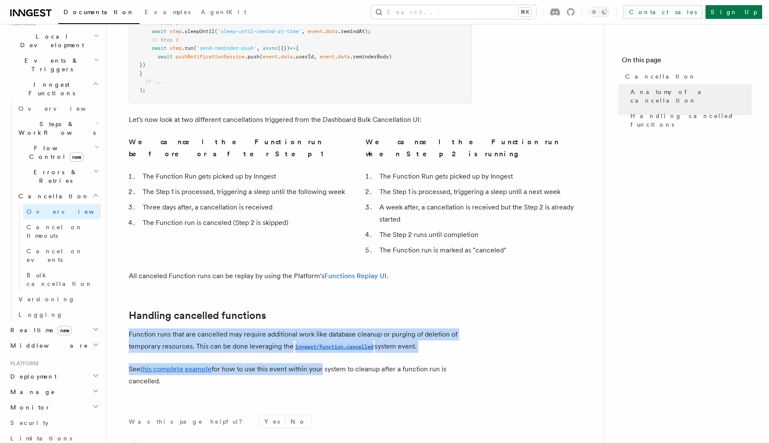
click at [322, 308] on article "Features Inngest Functions Cancellation Cancellation is a useful mechanism for …" at bounding box center [355, 15] width 471 height 1085
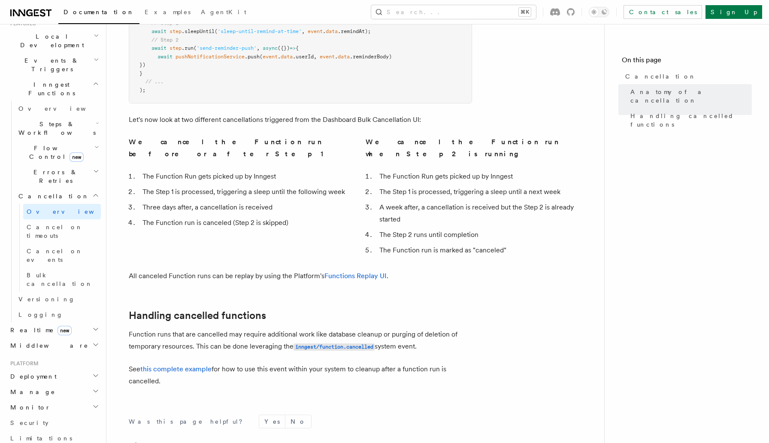
click at [345, 363] on p "See this complete example for how to use this event within your system to clean…" at bounding box center [301, 375] width 344 height 24
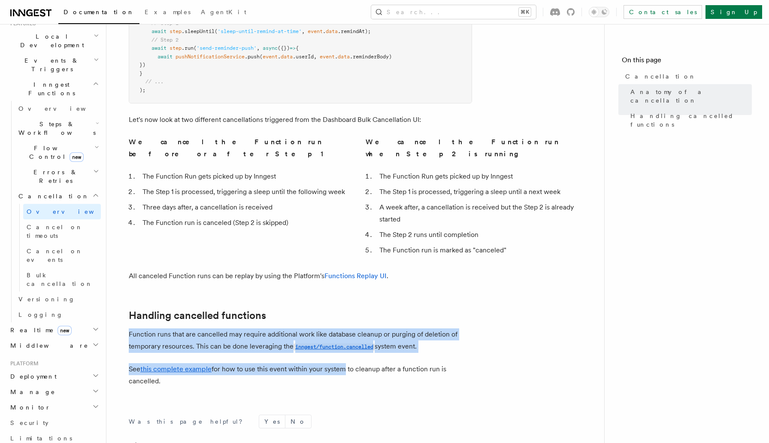
drag, startPoint x: 314, startPoint y: 304, endPoint x: 211, endPoint y: 264, distance: 110.4
click at [211, 264] on article "Features Inngest Functions Cancellation Cancellation is a useful mechanism for …" at bounding box center [355, 15] width 471 height 1085
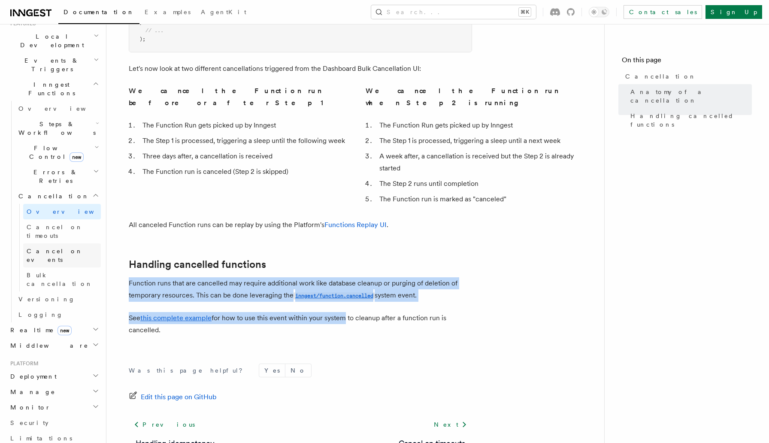
click at [63, 248] on span "Cancel on events" at bounding box center [55, 255] width 56 height 15
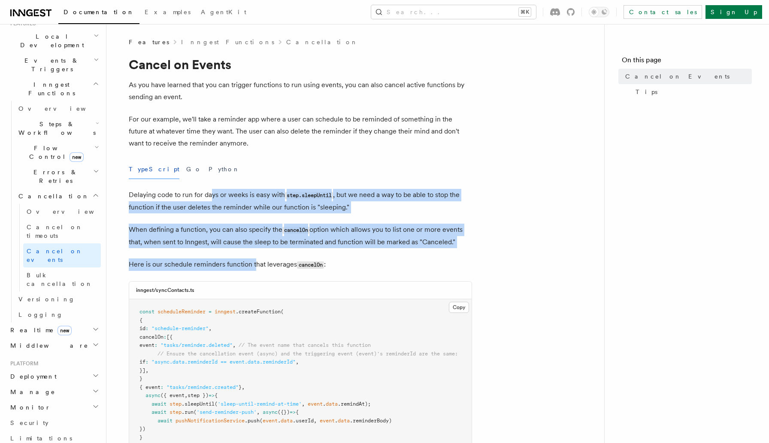
drag, startPoint x: 212, startPoint y: 198, endPoint x: 255, endPoint y: 264, distance: 79.1
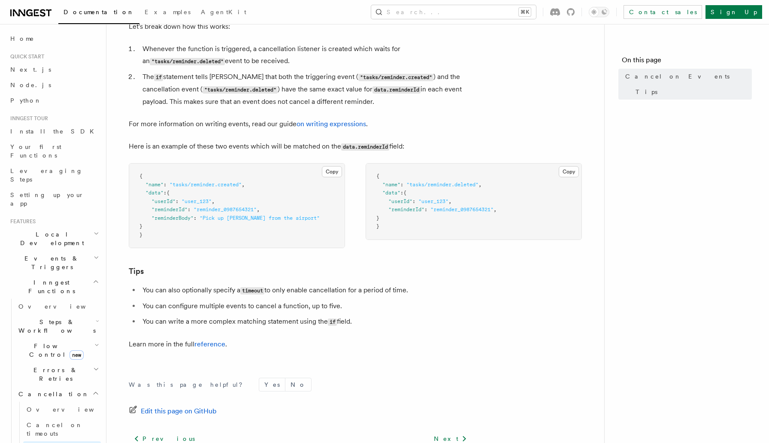
click at [55, 230] on span "Local Development" at bounding box center [50, 238] width 87 height 17
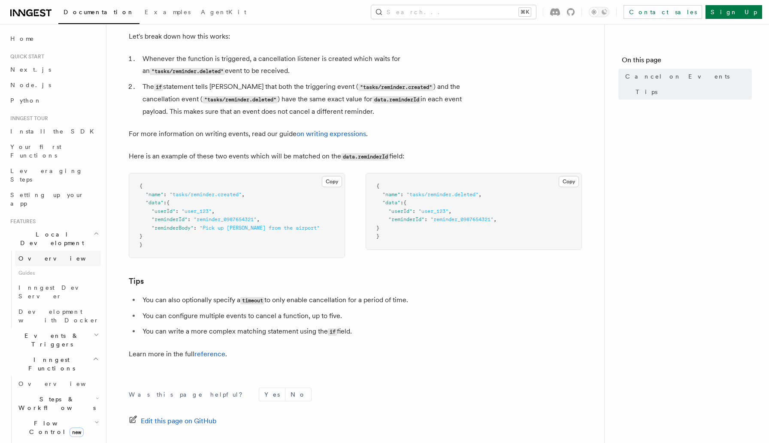
scroll to position [450, 0]
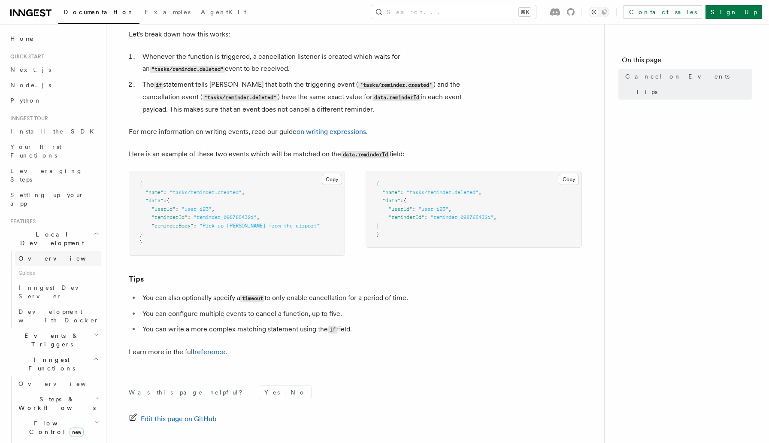
click at [47, 251] on link "Overview" at bounding box center [58, 258] width 86 height 15
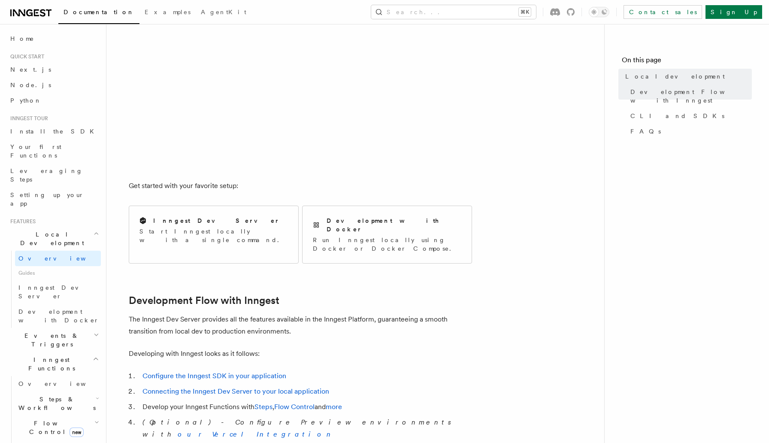
scroll to position [189, 0]
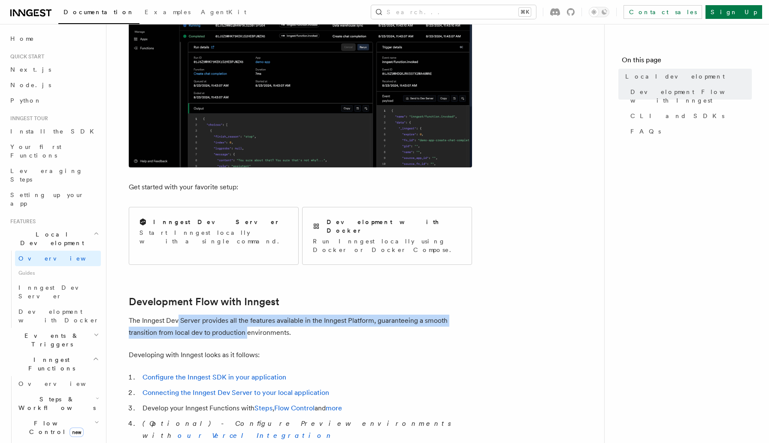
drag, startPoint x: 245, startPoint y: 317, endPoint x: 178, endPoint y: 303, distance: 68.0
click at [178, 315] on p "The Inngest Dev Server provides all the features available in the Inngest Platf…" at bounding box center [301, 327] width 344 height 24
drag, startPoint x: 185, startPoint y: 304, endPoint x: 244, endPoint y: 319, distance: 61.5
click at [244, 319] on p "The Inngest Dev Server provides all the features available in the Inngest Platf…" at bounding box center [301, 327] width 344 height 24
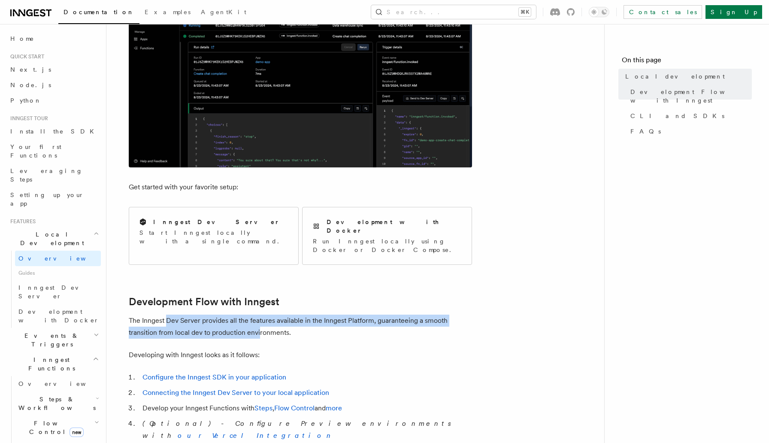
drag, startPoint x: 253, startPoint y: 316, endPoint x: 166, endPoint y: 301, distance: 88.5
click at [166, 315] on p "The Inngest Dev Server provides all the features available in the Inngest Platf…" at bounding box center [301, 327] width 344 height 24
click at [167, 315] on p "The Inngest Dev Server provides all the features available in the Inngest Platf…" at bounding box center [301, 327] width 344 height 24
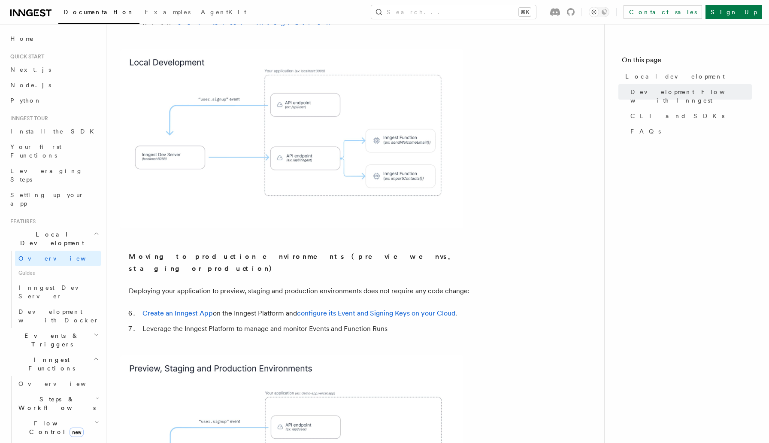
scroll to position [603, 0]
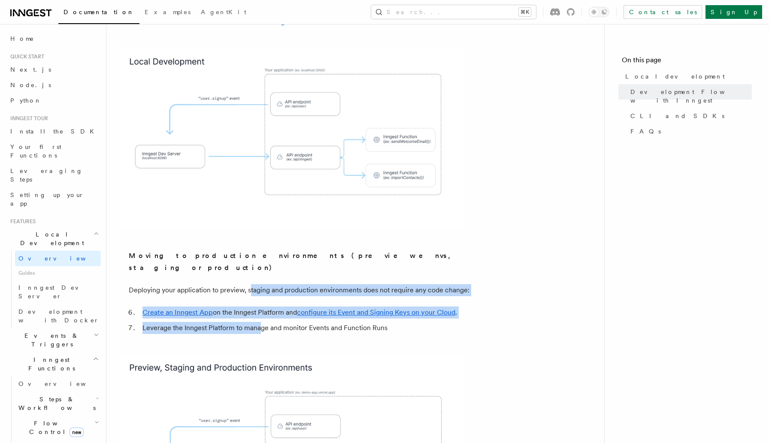
drag, startPoint x: 259, startPoint y: 284, endPoint x: 250, endPoint y: 251, distance: 34.7
click at [250, 251] on article "Features Local development Inngest's tooling makes it easy to develop your func…" at bounding box center [355, 342] width 471 height 1817
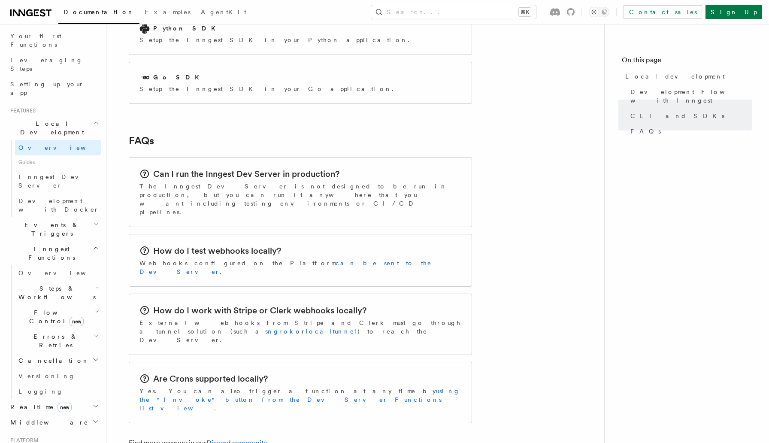
scroll to position [1240, 0]
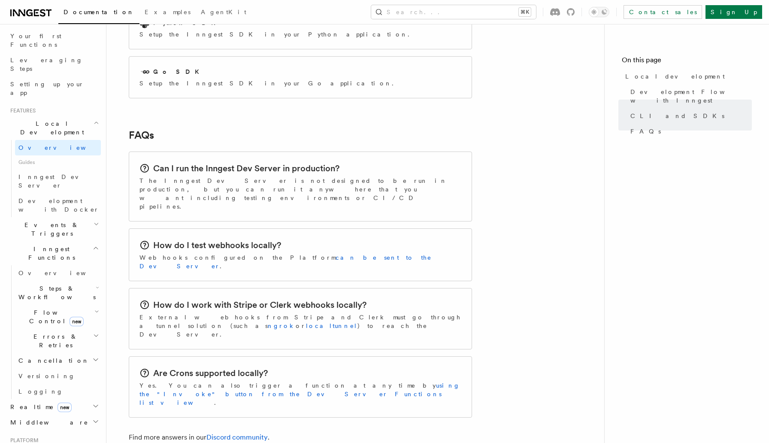
drag, startPoint x: 289, startPoint y: 336, endPoint x: 252, endPoint y: 328, distance: 37.3
click at [91, 217] on h2 "Events & Triggers" at bounding box center [54, 229] width 94 height 24
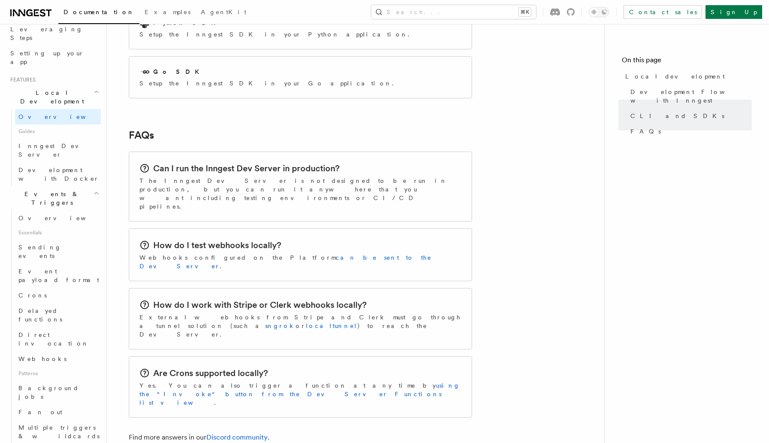
scroll to position [141, 0]
click at [31, 216] on span "Overview" at bounding box center [62, 219] width 88 height 7
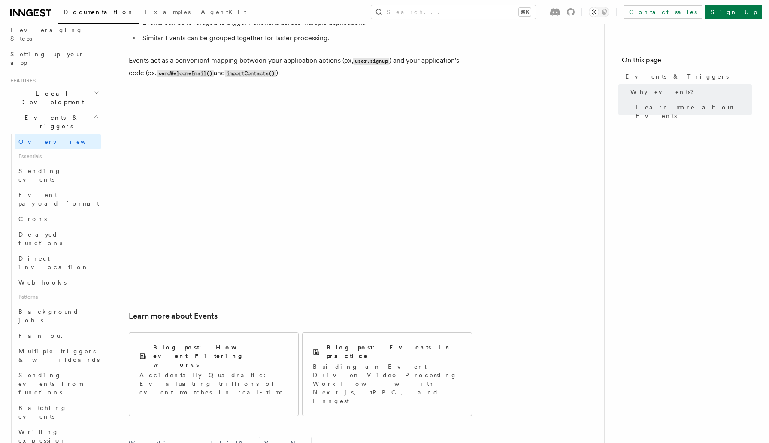
scroll to position [415, 0]
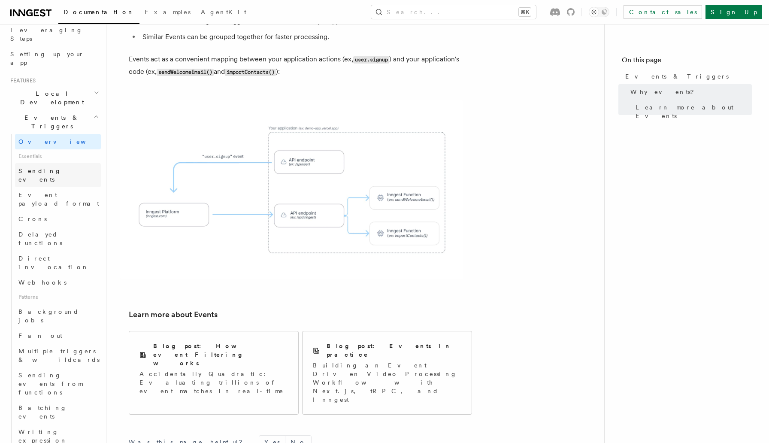
click at [40, 167] on span "Sending events" at bounding box center [39, 174] width 43 height 15
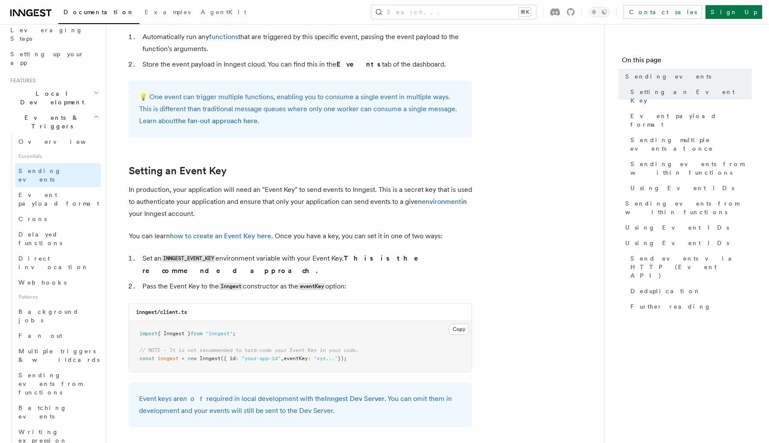
scroll to position [524, 0]
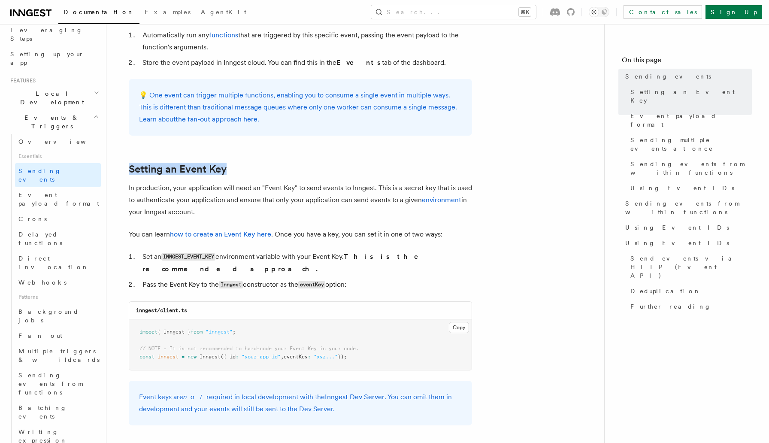
drag, startPoint x: 124, startPoint y: 168, endPoint x: 108, endPoint y: 168, distance: 15.5
drag, startPoint x: 203, startPoint y: 213, endPoint x: 119, endPoint y: 167, distance: 95.7
click at [217, 211] on p "In production, your application will need an "Event Key" to send events to Inng…" at bounding box center [301, 200] width 344 height 36
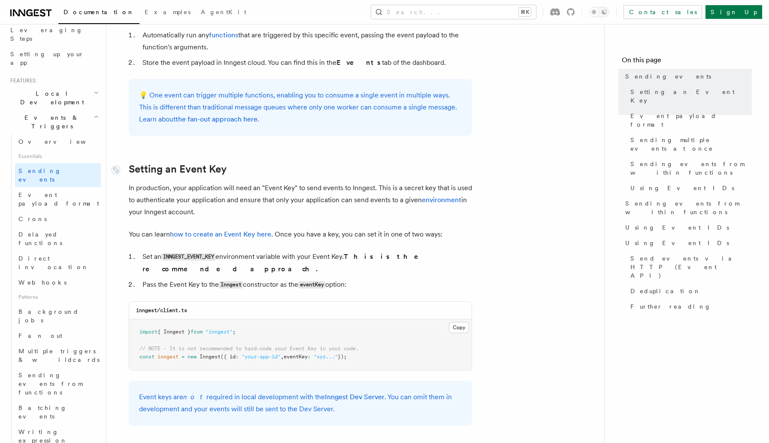
drag, startPoint x: 165, startPoint y: 198, endPoint x: 127, endPoint y: 169, distance: 48.2
drag, startPoint x: 198, startPoint y: 214, endPoint x: 129, endPoint y: 165, distance: 85.1
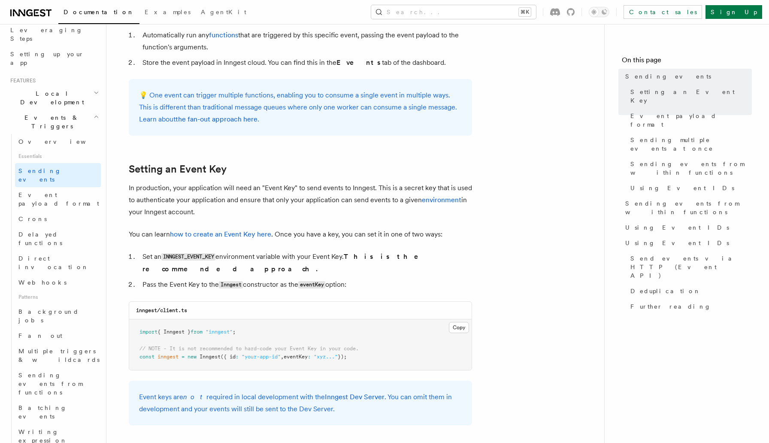
click at [212, 203] on p "In production, your application will need an "Event Key" to send events to Inng…" at bounding box center [301, 200] width 344 height 36
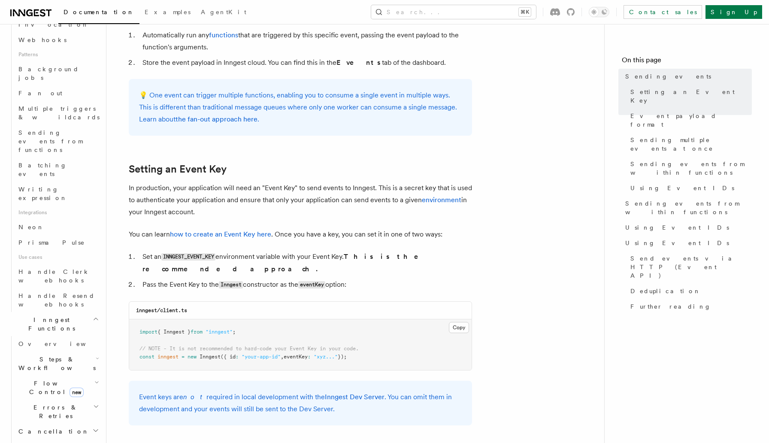
scroll to position [385, 0]
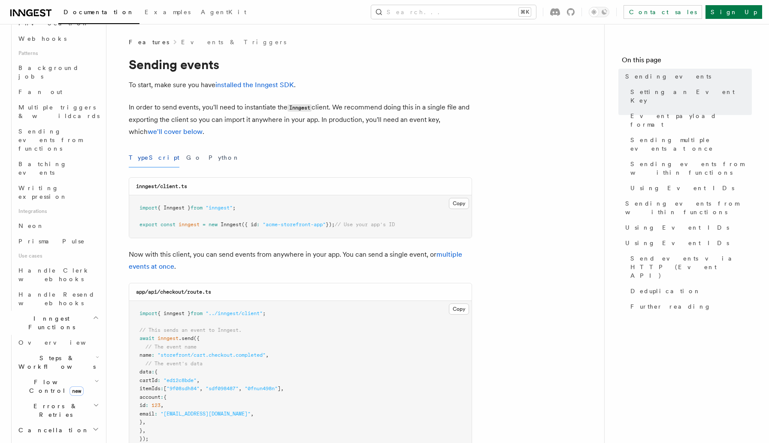
scroll to position [383, 0]
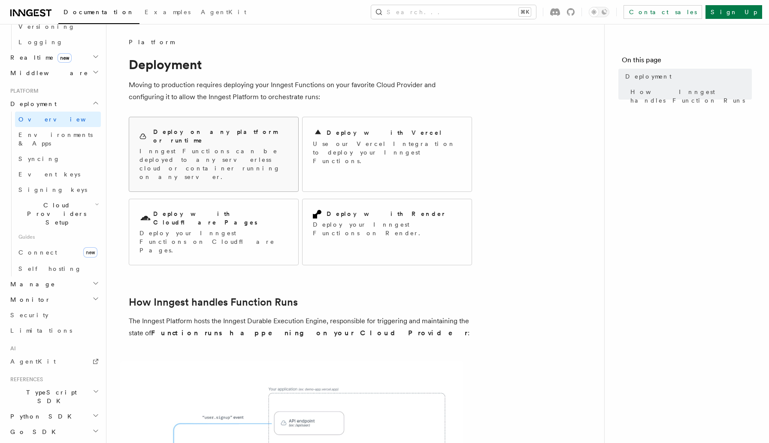
click at [217, 149] on p "Inngest Functions can be deployed to any serverless cloud or container running …" at bounding box center [214, 164] width 149 height 34
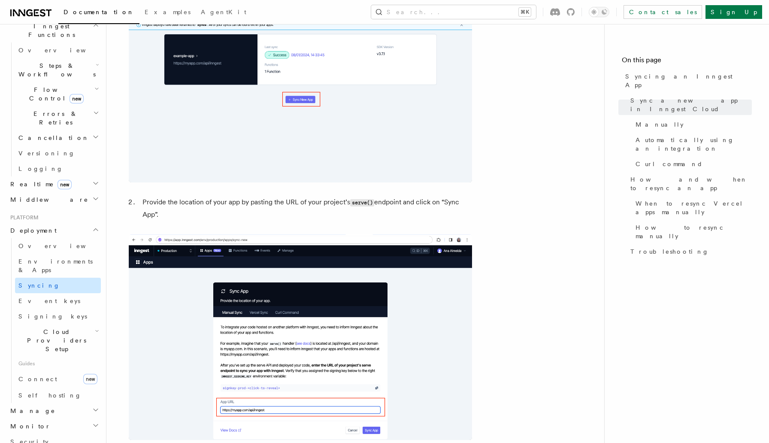
scroll to position [257, 0]
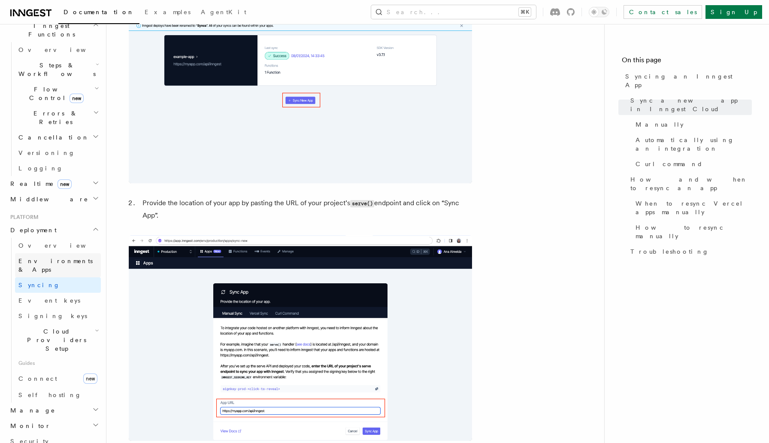
click at [50, 258] on span "Environments & Apps" at bounding box center [55, 265] width 74 height 15
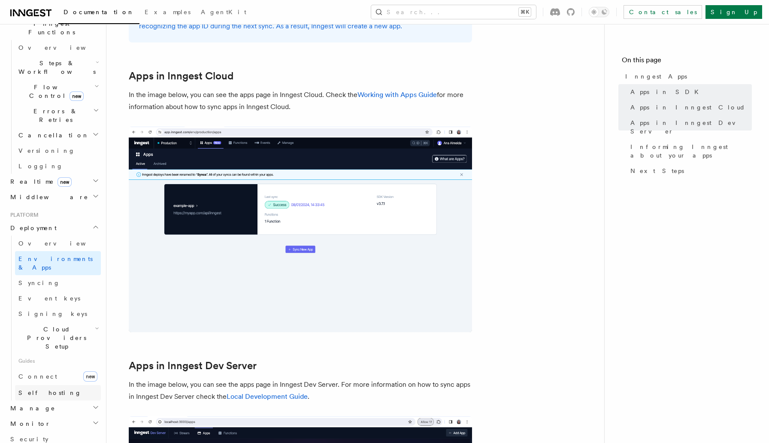
scroll to position [260, 0]
click at [40, 371] on span "Connect" at bounding box center [37, 375] width 39 height 9
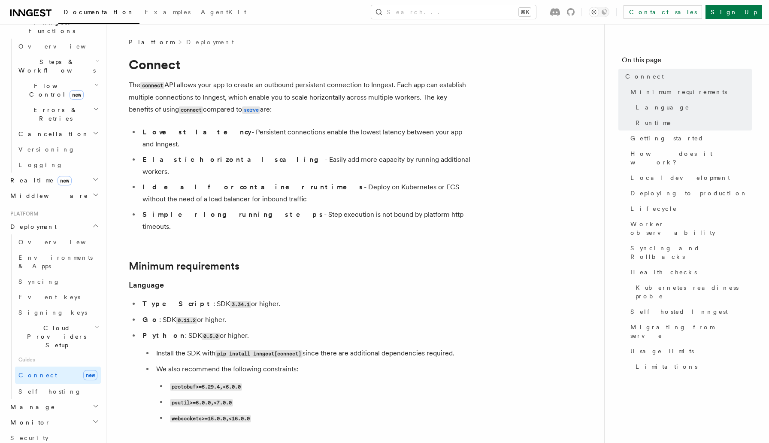
click at [234, 298] on li "TypeScript : SDK 3.34.1 or higher." at bounding box center [306, 304] width 332 height 12
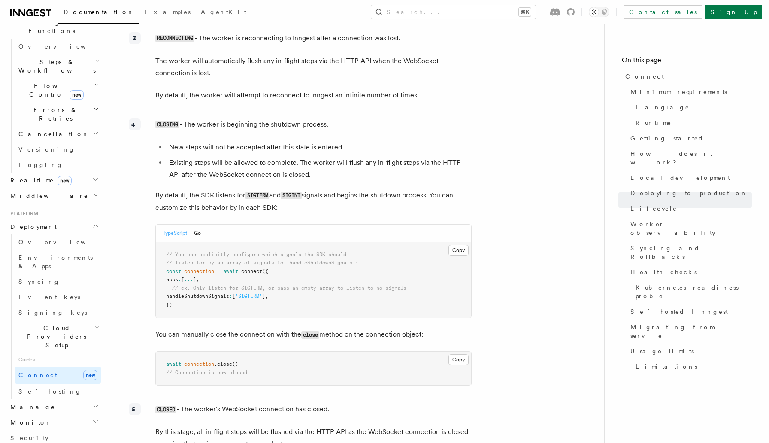
scroll to position [2254, 0]
click at [26, 387] on span "Self hosting" at bounding box center [49, 391] width 63 height 9
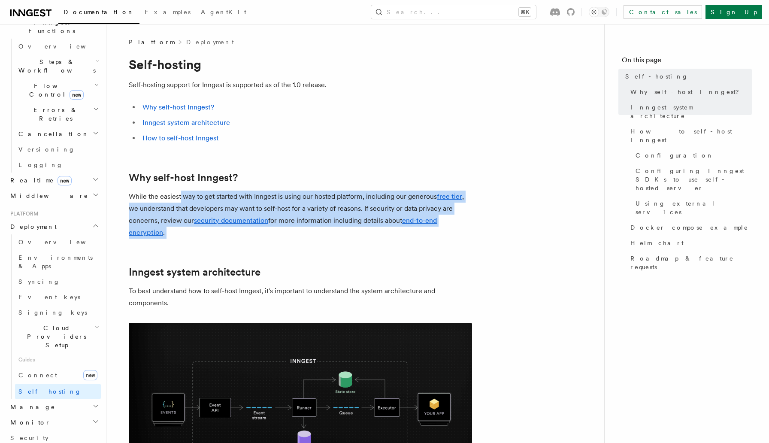
drag, startPoint x: 181, startPoint y: 200, endPoint x: 182, endPoint y: 239, distance: 38.6
drag, startPoint x: 179, startPoint y: 240, endPoint x: 170, endPoint y: 192, distance: 48.9
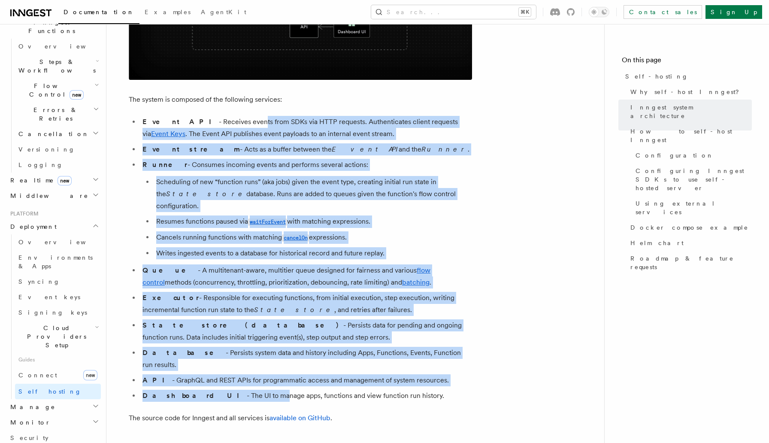
scroll to position [450, 0]
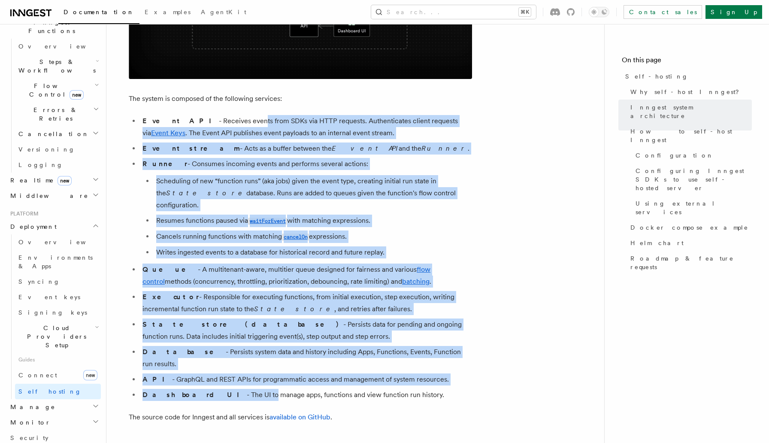
drag, startPoint x: 217, startPoint y: 129, endPoint x: 216, endPoint y: 372, distance: 243.0
click at [216, 372] on ul "Event API - Receives events from SDKs via HTTP requests. Authenticates client r…" at bounding box center [301, 258] width 344 height 286
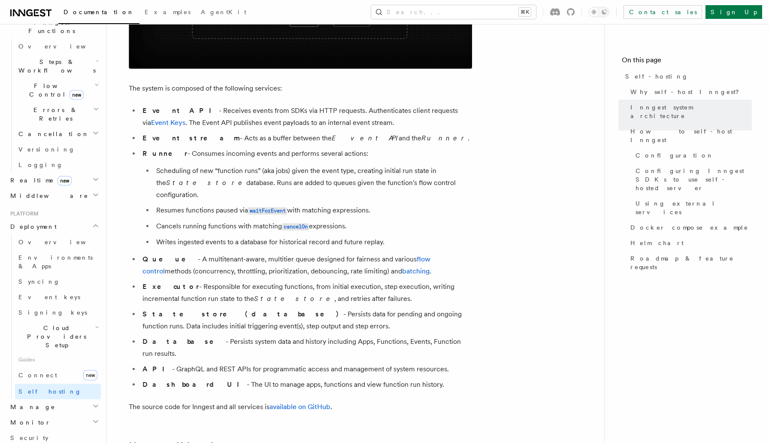
scroll to position [461, 0]
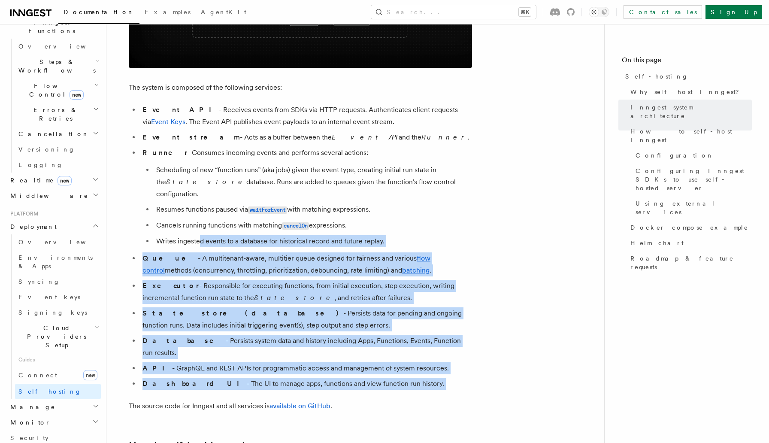
drag, startPoint x: 213, startPoint y: 365, endPoint x: 201, endPoint y: 229, distance: 136.6
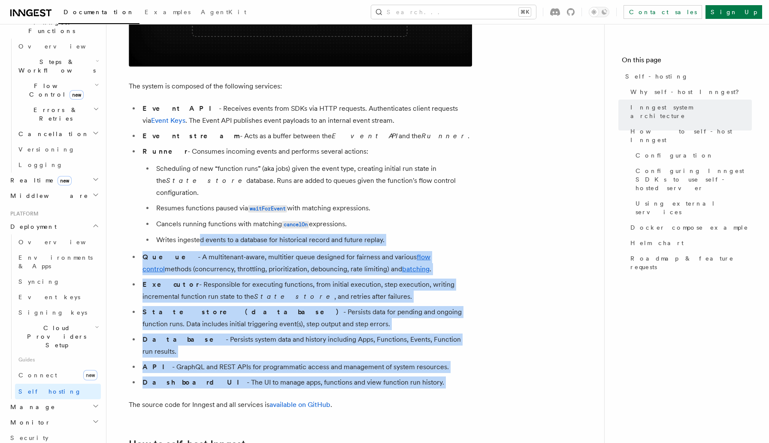
click at [201, 234] on li "Writes ingested events to a database for historical record and future replay." at bounding box center [313, 240] width 319 height 12
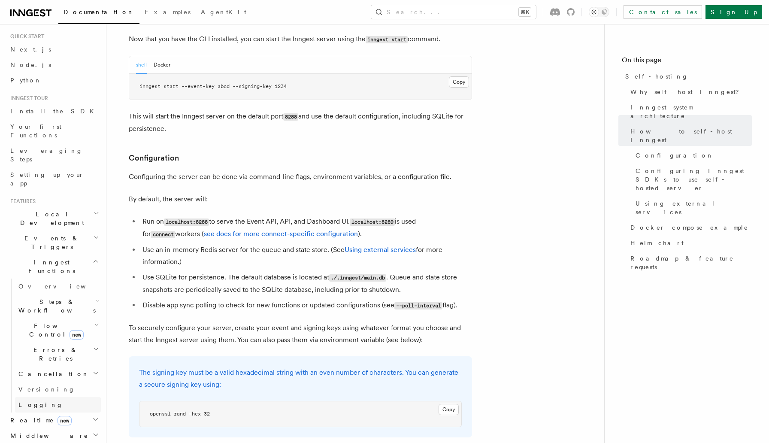
scroll to position [0, 0]
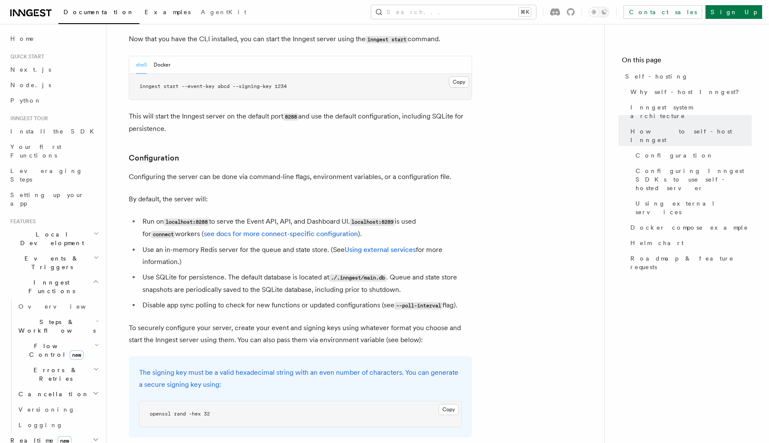
click at [145, 12] on span "Examples" at bounding box center [168, 12] width 46 height 7
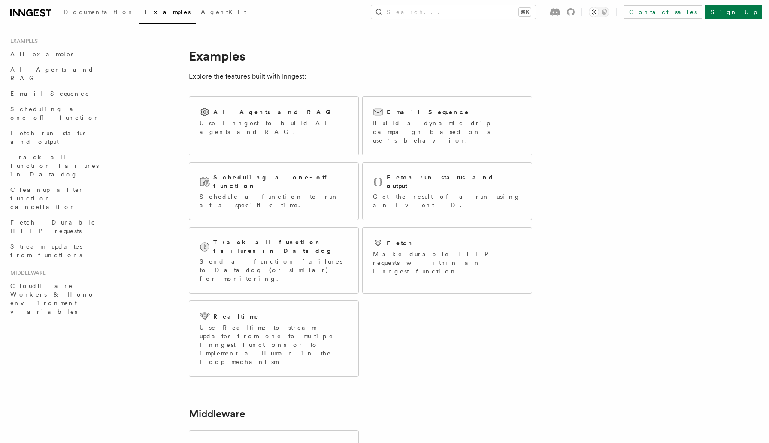
click at [431, 335] on article "Examples Explore the features built with Inngest: AI Agents and RAG Use Inngest…" at bounding box center [415, 341] width 591 height 607
click at [373, 343] on article "Examples Explore the features built with Inngest: AI Agents and RAG Use Inngest…" at bounding box center [415, 341] width 591 height 607
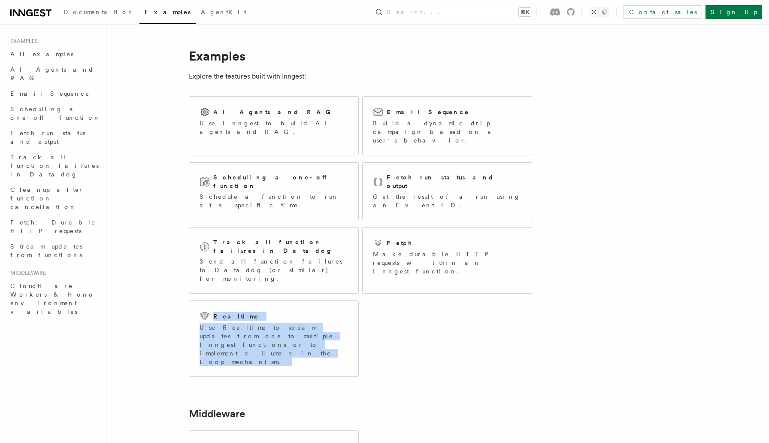
drag, startPoint x: 343, startPoint y: 330, endPoint x: 154, endPoint y: 259, distance: 201.8
click at [154, 259] on article "Examples Explore the features built with Inngest: AI Agents and RAG Use Inngest…" at bounding box center [415, 341] width 591 height 607
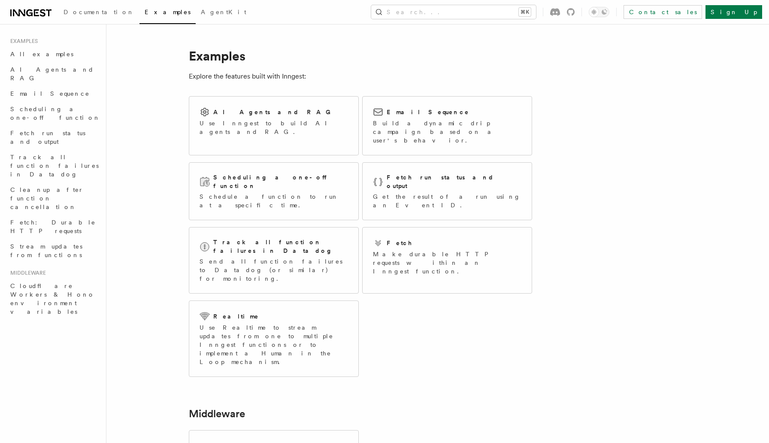
click at [146, 260] on article "Examples Explore the features built with Inngest: AI Agents and RAG Use Inngest…" at bounding box center [415, 341] width 591 height 607
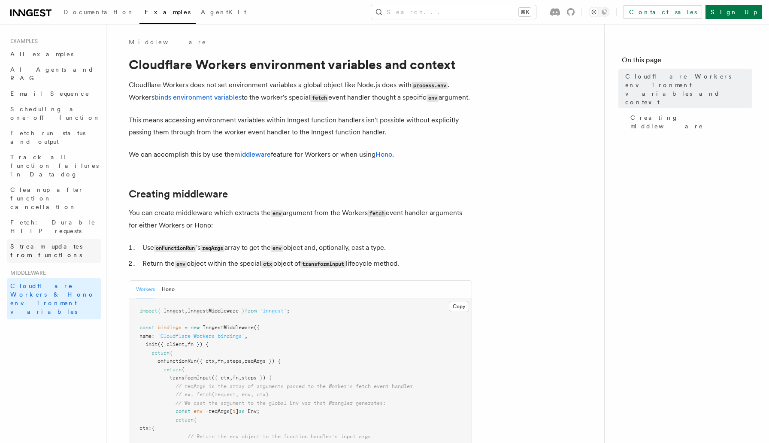
click at [75, 243] on span "Stream updates from functions" at bounding box center [46, 250] width 72 height 15
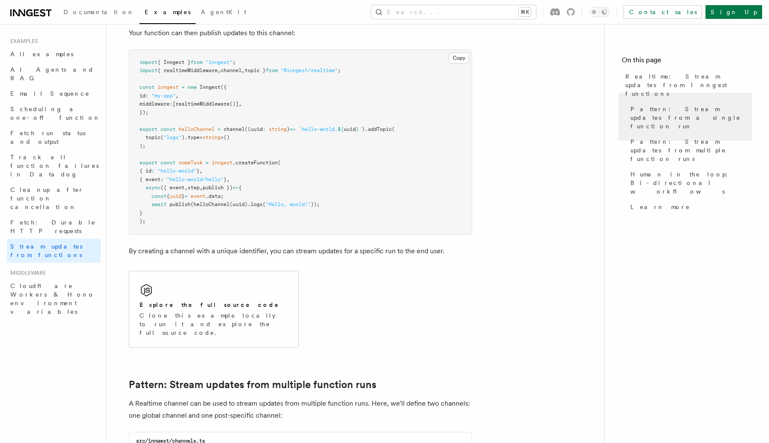
scroll to position [423, 0]
click at [67, 215] on link "Fetch: Durable HTTP requests" at bounding box center [54, 227] width 94 height 24
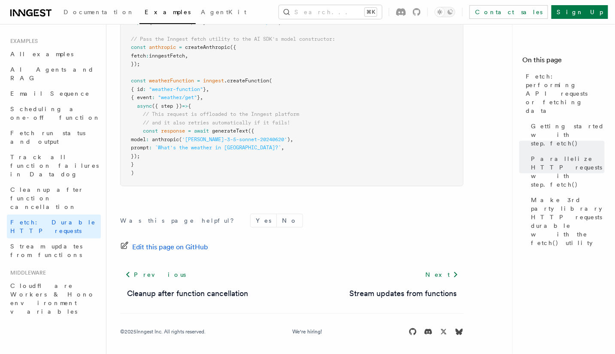
scroll to position [890, 0]
click at [52, 106] on span "Scheduling a one-off function" at bounding box center [55, 113] width 90 height 15
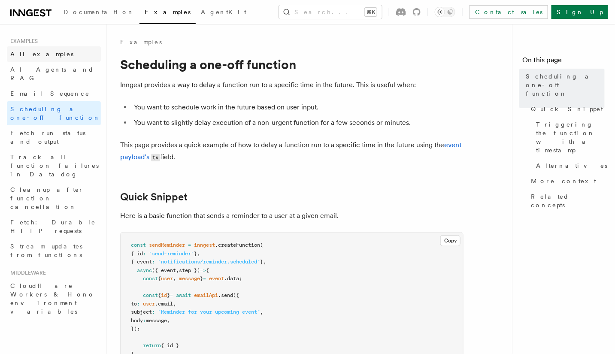
click at [44, 58] on span "All examples" at bounding box center [41, 54] width 63 height 9
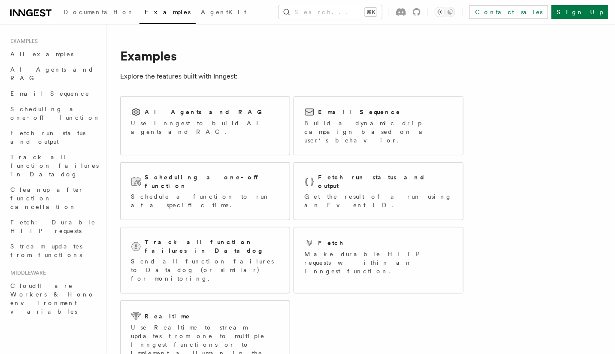
click at [356, 275] on div "AI Agents and RAG Use Inngest to build AI agents and RAG. Email Sequence Build …" at bounding box center [292, 237] width 344 height 288
click at [71, 15] on span "Documentation" at bounding box center [99, 12] width 71 height 7
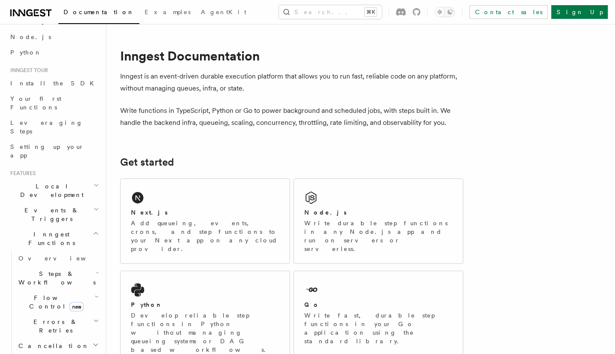
scroll to position [54, 0]
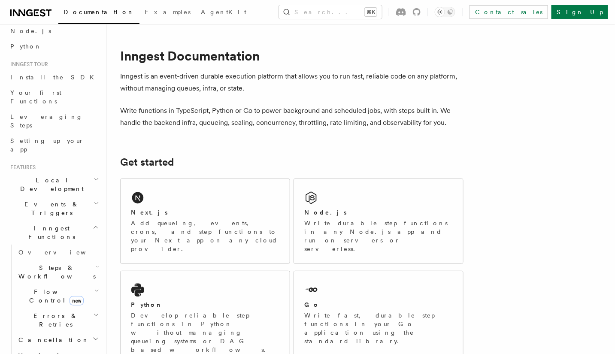
click at [42, 284] on h2 "Flow Control new" at bounding box center [58, 296] width 86 height 24
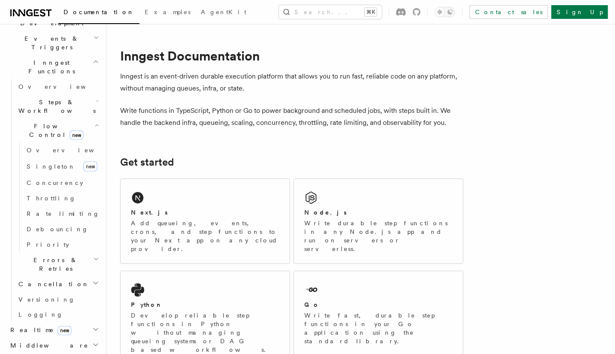
scroll to position [220, 0]
click at [34, 280] on span "Cancellation" at bounding box center [52, 284] width 74 height 9
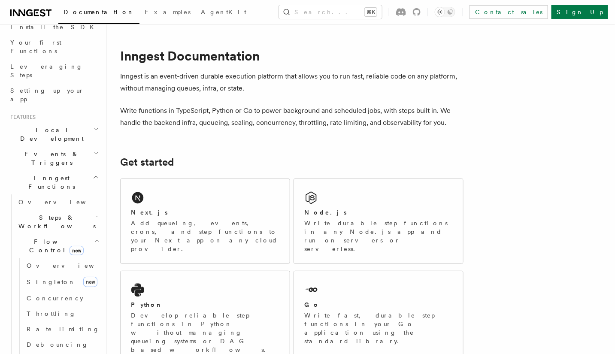
click at [41, 213] on span "Steps & Workflows" at bounding box center [55, 221] width 81 height 17
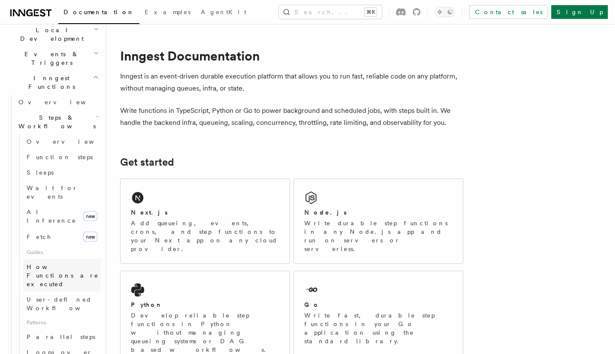
scroll to position [204, 0]
click at [41, 150] on link "Function steps" at bounding box center [62, 157] width 78 height 15
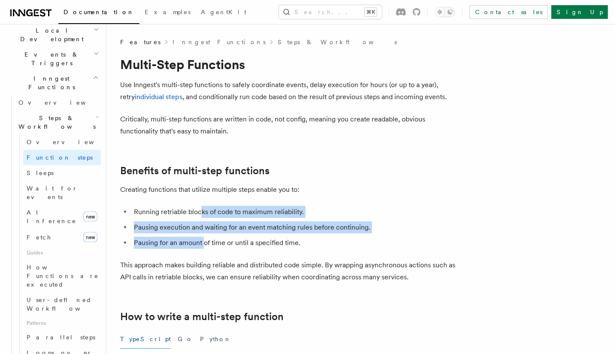
drag, startPoint x: 200, startPoint y: 234, endPoint x: 200, endPoint y: 217, distance: 16.7
click at [200, 217] on ul "Running retriable blocks of code to maximum reliability. Pausing execution and …" at bounding box center [292, 227] width 344 height 43
click at [200, 217] on li "Running retriable blocks of code to maximum reliability." at bounding box center [297, 212] width 332 height 12
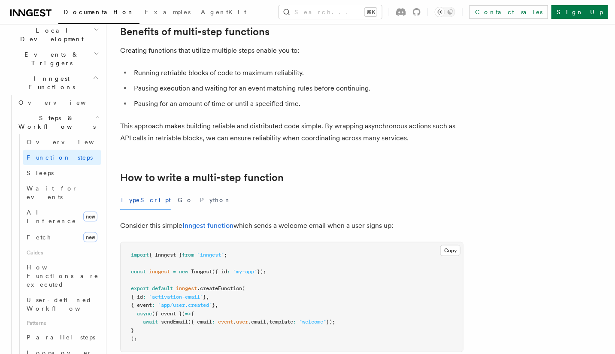
scroll to position [140, 0]
drag, startPoint x: 396, startPoint y: 223, endPoint x: 118, endPoint y: 175, distance: 282.0
drag, startPoint x: 371, startPoint y: 222, endPoint x: 122, endPoint y: 167, distance: 255.0
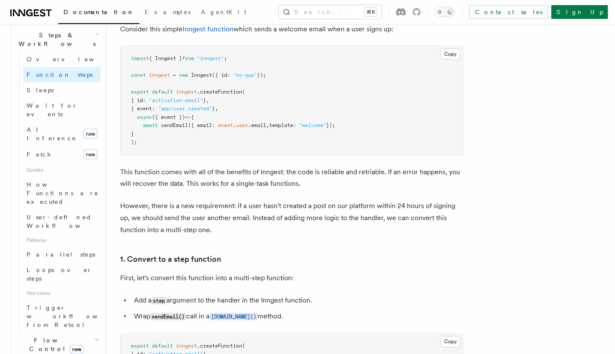
scroll to position [352, 0]
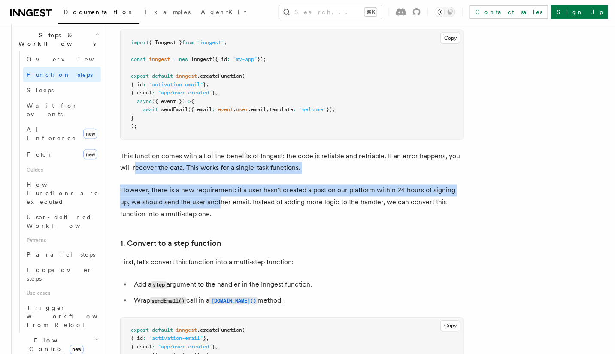
drag, startPoint x: 138, startPoint y: 166, endPoint x: 212, endPoint y: 208, distance: 85.4
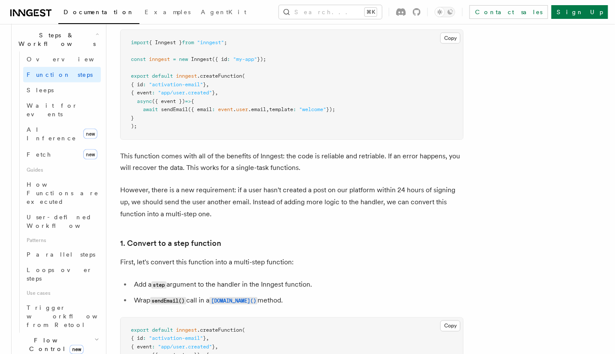
click at [212, 208] on p "However, there is a new requirement: if a user hasn't created a post on our pla…" at bounding box center [292, 203] width 344 height 36
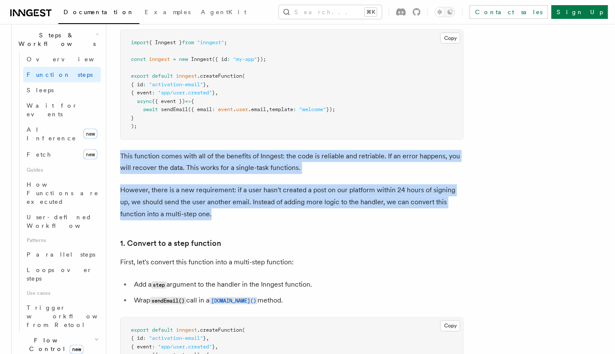
drag, startPoint x: 174, startPoint y: 202, endPoint x: 116, endPoint y: 157, distance: 74.0
drag, startPoint x: 191, startPoint y: 225, endPoint x: 119, endPoint y: 158, distance: 98.1
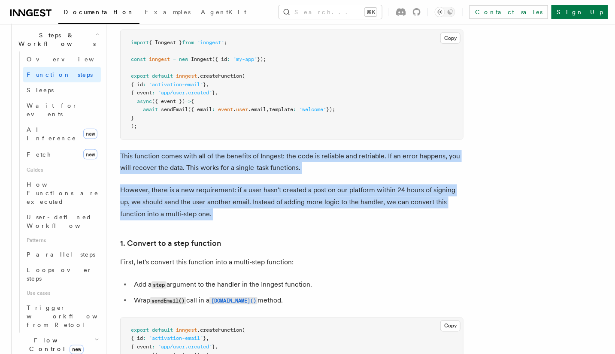
click at [163, 185] on p "However, there is a new requirement: if a user hasn't created a post on our pla…" at bounding box center [292, 203] width 344 height 36
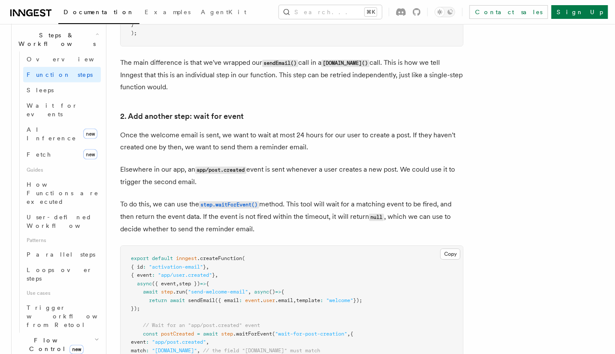
scroll to position [718, 0]
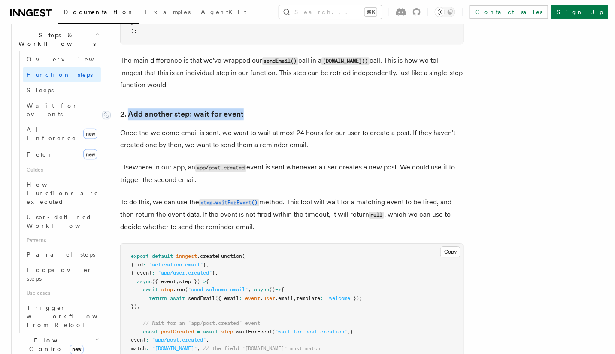
drag, startPoint x: 251, startPoint y: 115, endPoint x: 128, endPoint y: 114, distance: 123.2
click at [128, 114] on h3 "2. Add another step: wait for event" at bounding box center [292, 114] width 344 height 12
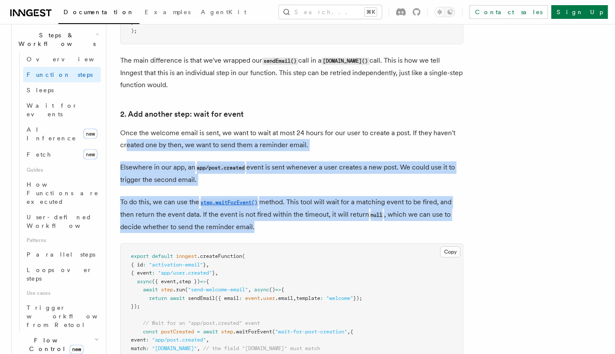
drag, startPoint x: 225, startPoint y: 216, endPoint x: 126, endPoint y: 142, distance: 123.1
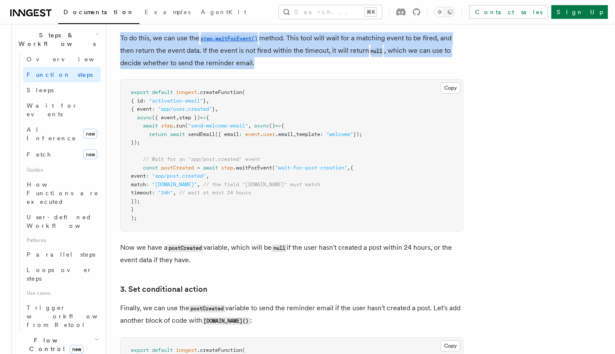
scroll to position [883, 0]
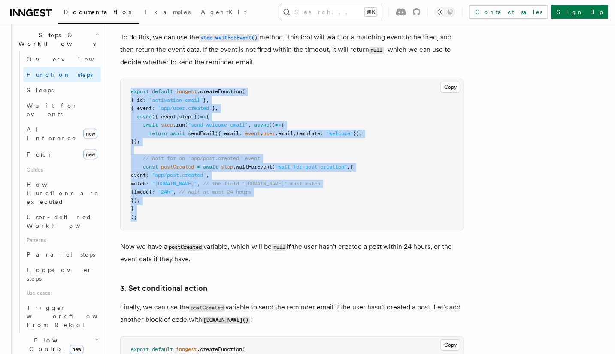
drag, startPoint x: 148, startPoint y: 217, endPoint x: 131, endPoint y: 89, distance: 129.1
click at [131, 89] on pre "export default inngest .createFunction ( { id : "activation-email" } , { event …" at bounding box center [292, 154] width 343 height 151
click at [163, 215] on pre "export default inngest .createFunction ( { id : "activation-email" } , { event …" at bounding box center [292, 154] width 343 height 151
drag, startPoint x: 150, startPoint y: 222, endPoint x: 122, endPoint y: 90, distance: 135.3
click at [122, 90] on pre "export default inngest .createFunction ( { id : "activation-email" } , { event …" at bounding box center [292, 154] width 343 height 151
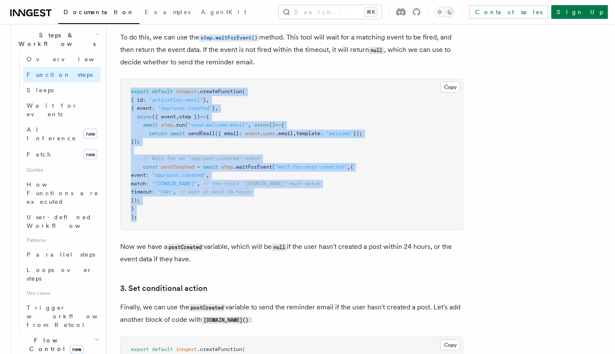
click at [156, 203] on pre "export default inngest .createFunction ( { id : "activation-email" } , { event …" at bounding box center [292, 154] width 343 height 151
drag, startPoint x: 136, startPoint y: 200, endPoint x: 131, endPoint y: 85, distance: 115.2
click at [131, 85] on pre "export default inngest .createFunction ( { id : "activation-email" } , { event …" at bounding box center [292, 154] width 343 height 151
drag, startPoint x: 133, startPoint y: 99, endPoint x: 185, endPoint y: 225, distance: 136.4
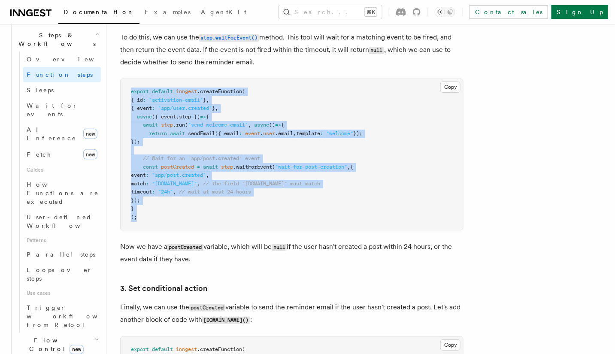
click at [185, 225] on pre "export default inngest .createFunction ( { id : "activation-email" } , { event …" at bounding box center [292, 154] width 343 height 151
drag, startPoint x: 213, startPoint y: 255, endPoint x: 147, endPoint y: 247, distance: 66.6
click at [125, 245] on p "Now we have a postCreated variable, which will be null if the user hasn't creat…" at bounding box center [292, 253] width 344 height 24
click at [235, 259] on p "Now we have a postCreated variable, which will be null if the user hasn't creat…" at bounding box center [292, 253] width 344 height 24
drag, startPoint x: 190, startPoint y: 255, endPoint x: 114, endPoint y: 240, distance: 77.5
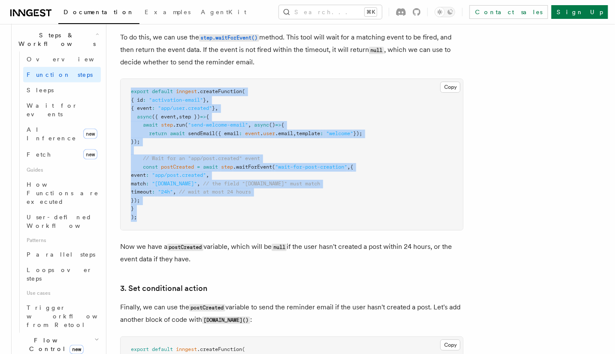
click at [176, 259] on p "Now we have a postCreated variable, which will be null if the user hasn't creat…" at bounding box center [292, 253] width 344 height 24
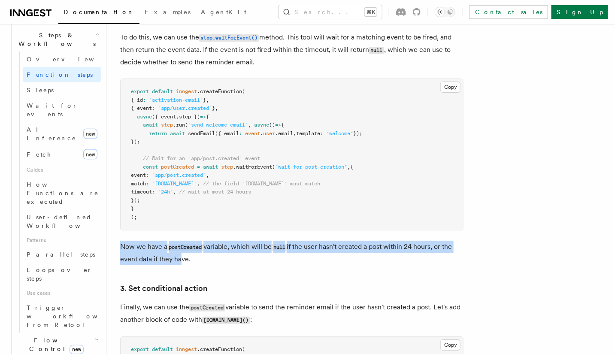
drag, startPoint x: 136, startPoint y: 252, endPoint x: 116, endPoint y: 243, distance: 22.3
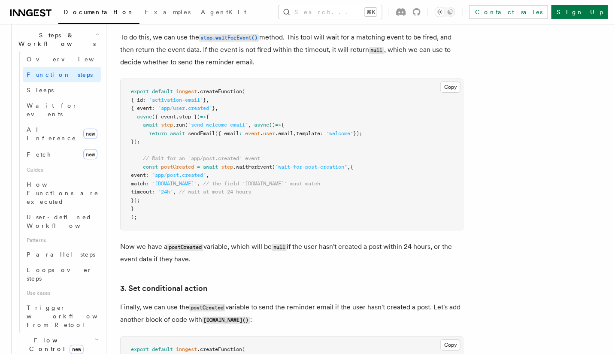
drag, startPoint x: 183, startPoint y: 263, endPoint x: 124, endPoint y: 242, distance: 62.3
click at [124, 242] on p "Now we have a postCreated variable, which will be null if the user hasn't creat…" at bounding box center [292, 253] width 344 height 24
click at [200, 264] on p "Now we have a postCreated variable, which will be null if the user hasn't creat…" at bounding box center [292, 253] width 344 height 24
drag, startPoint x: 196, startPoint y: 261, endPoint x: 121, endPoint y: 240, distance: 78.3
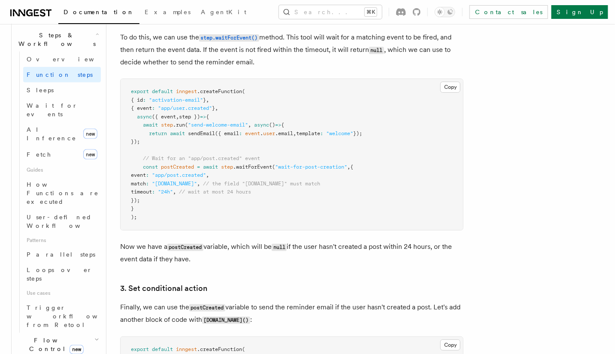
click at [177, 257] on p "Now we have a postCreated variable, which will be null if the user hasn't creat…" at bounding box center [292, 253] width 344 height 24
drag, startPoint x: 185, startPoint y: 260, endPoint x: 120, endPoint y: 246, distance: 66.9
click at [165, 253] on p "Now we have a postCreated variable, which will be null if the user hasn't creat…" at bounding box center [292, 253] width 344 height 24
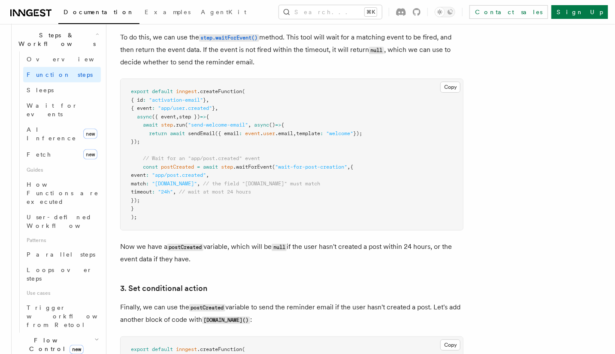
drag, startPoint x: 147, startPoint y: 256, endPoint x: 122, endPoint y: 249, distance: 26.0
click at [122, 249] on p "Now we have a postCreated variable, which will be null if the user hasn't creat…" at bounding box center [292, 253] width 344 height 24
click at [158, 258] on p "Now we have a postCreated variable, which will be null if the user hasn't creat…" at bounding box center [292, 253] width 344 height 24
drag, startPoint x: 201, startPoint y: 265, endPoint x: 114, endPoint y: 248, distance: 88.7
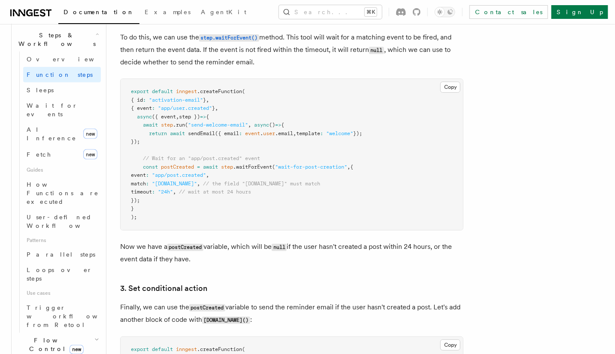
click at [143, 255] on p "Now we have a postCreated variable, which will be null if the user hasn't creat…" at bounding box center [292, 253] width 344 height 24
drag, startPoint x: 122, startPoint y: 247, endPoint x: 197, endPoint y: 260, distance: 76.7
click at [197, 260] on p "Now we have a postCreated variable, which will be null if the user hasn't creat…" at bounding box center [292, 253] width 344 height 24
click at [202, 262] on p "Now we have a postCreated variable, which will be null if the user hasn't creat…" at bounding box center [292, 253] width 344 height 24
drag, startPoint x: 167, startPoint y: 258, endPoint x: 116, endPoint y: 248, distance: 53.0
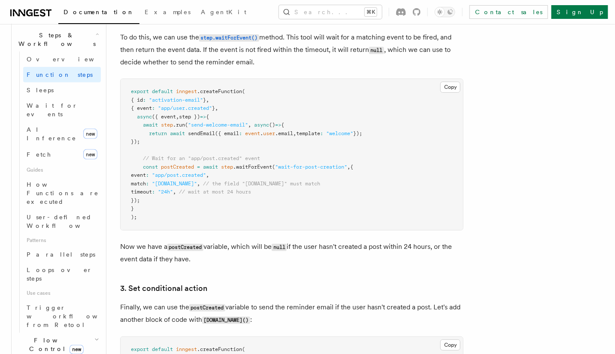
click at [172, 258] on p "Now we have a postCreated variable, which will be null if the user hasn't creat…" at bounding box center [292, 253] width 344 height 24
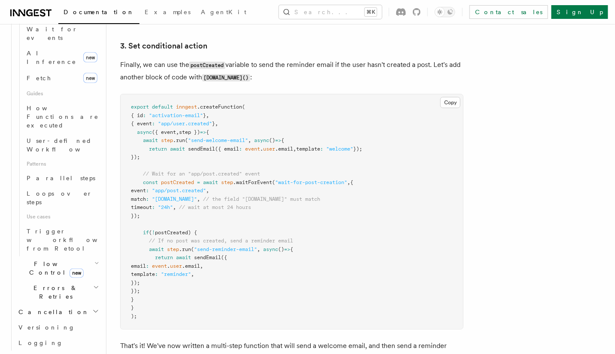
scroll to position [364, 0]
click at [34, 283] on span "Errors & Retries" at bounding box center [54, 291] width 78 height 17
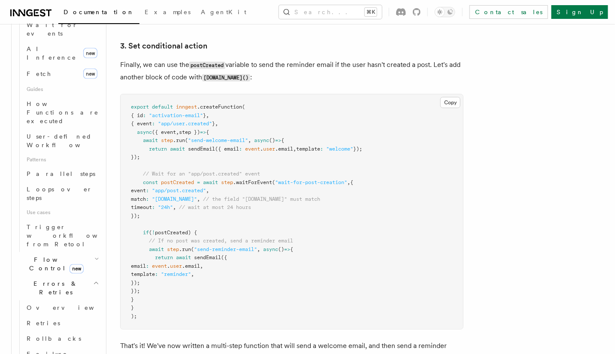
scroll to position [373, 0]
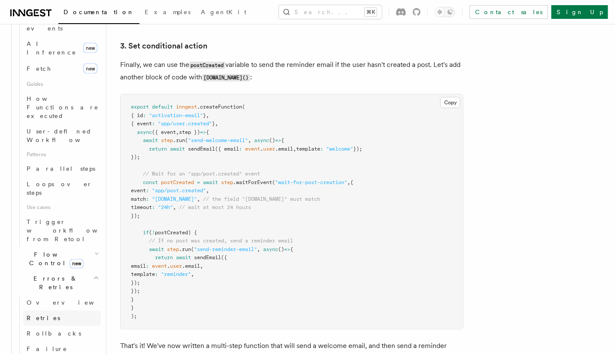
click at [38, 315] on span "Retries" at bounding box center [43, 318] width 33 height 7
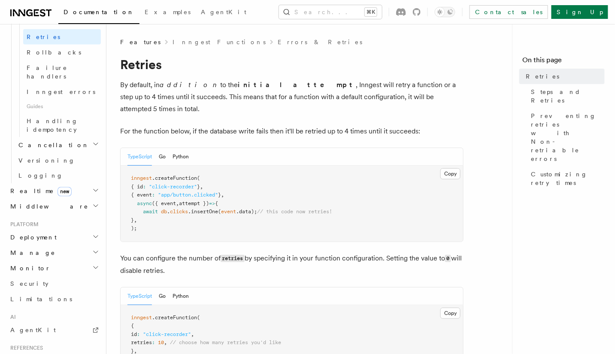
click at [178, 218] on pre "inngest .createFunction ( { id : "click-recorder" } , { event : "app/button.cli…" at bounding box center [292, 204] width 343 height 76
click at [567, 169] on nav "On this page Retries Steps and Retries Preventing retries with Non-retriable er…" at bounding box center [563, 189] width 103 height 330
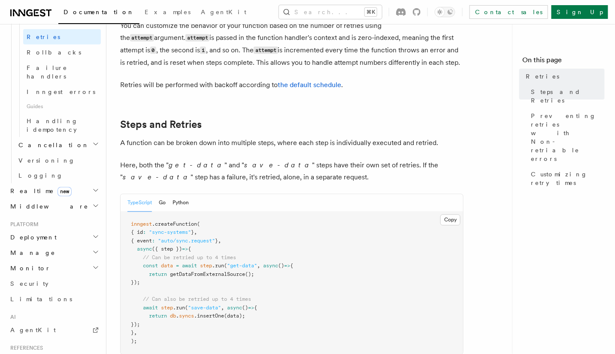
scroll to position [386, 0]
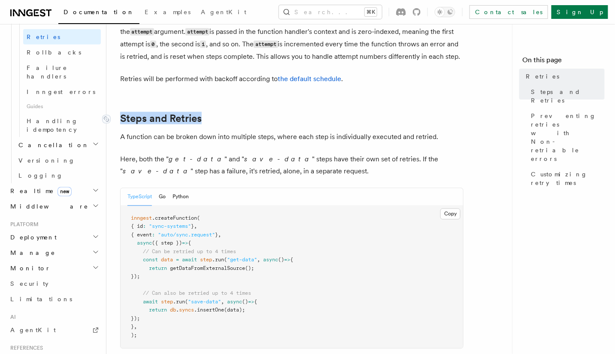
drag, startPoint x: 142, startPoint y: 106, endPoint x: 118, endPoint y: 106, distance: 24.0
click at [120, 112] on h2 "Steps and Retries" at bounding box center [292, 118] width 344 height 12
click at [146, 131] on p "A function can be broken down into multiple steps, where each step is individua…" at bounding box center [292, 137] width 344 height 12
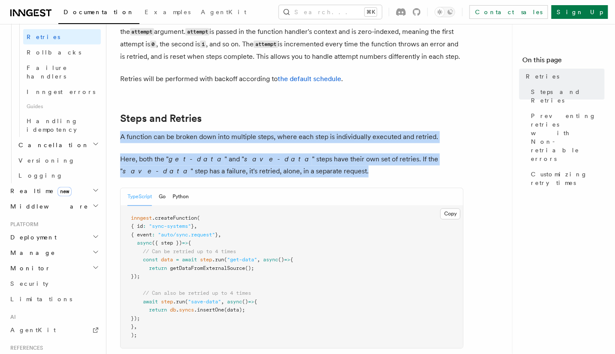
drag, startPoint x: 122, startPoint y: 124, endPoint x: 268, endPoint y: 159, distance: 150.2
click at [269, 160] on p "Here, both the " get-data " and " save-data " steps have their own set of retri…" at bounding box center [292, 166] width 344 height 24
drag, startPoint x: 228, startPoint y: 156, endPoint x: 122, endPoint y: 118, distance: 112.7
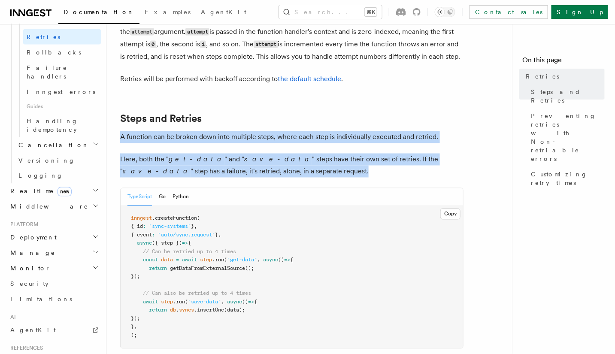
click at [205, 131] on p "A function can be broken down into multiple steps, where each step is individua…" at bounding box center [292, 137] width 344 height 12
drag, startPoint x: 268, startPoint y: 165, endPoint x: 117, endPoint y: 124, distance: 155.9
click at [180, 154] on p "Here, both the " get-data " and " save-data " steps have their own set of retri…" at bounding box center [292, 166] width 344 height 24
drag, startPoint x: 121, startPoint y: 125, endPoint x: 252, endPoint y: 164, distance: 136.7
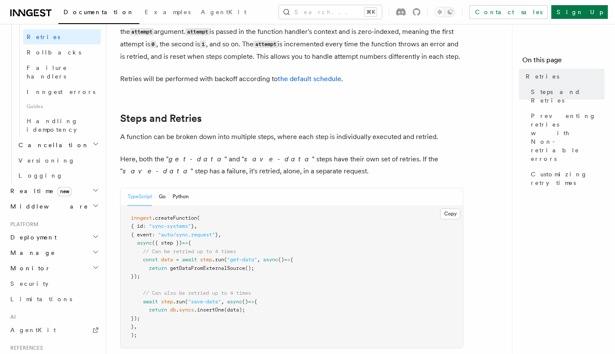
click at [257, 161] on p "Here, both the " get-data " and " save-data " steps have their own set of retri…" at bounding box center [292, 166] width 344 height 24
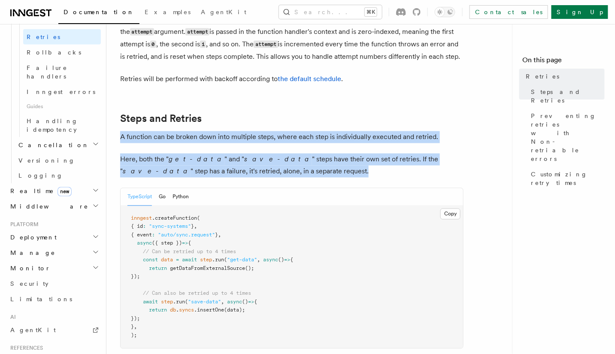
drag, startPoint x: 243, startPoint y: 160, endPoint x: 116, endPoint y: 126, distance: 131.2
click at [196, 154] on p "Here, both the " get-data " and " save-data " steps have their own set of retri…" at bounding box center [292, 166] width 344 height 24
drag, startPoint x: 227, startPoint y: 159, endPoint x: 116, endPoint y: 125, distance: 116.3
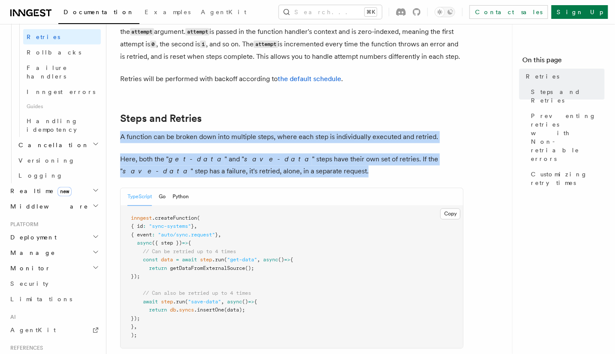
drag, startPoint x: 187, startPoint y: 150, endPoint x: 119, endPoint y: 127, distance: 72.2
click at [147, 131] on p "A function can be broken down into multiple steps, where each step is individua…" at bounding box center [292, 137] width 344 height 12
drag, startPoint x: 121, startPoint y: 126, endPoint x: 243, endPoint y: 165, distance: 128.5
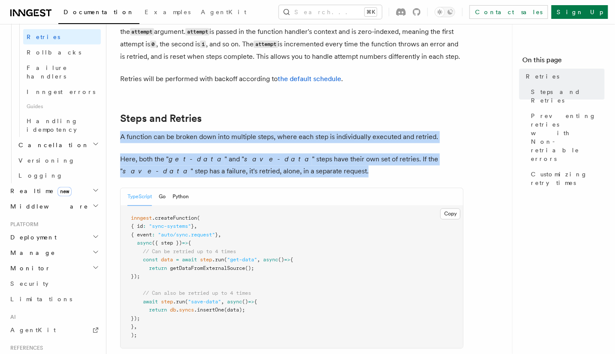
click at [247, 162] on p "Here, both the " get-data " and " save-data " steps have their own set of retri…" at bounding box center [292, 166] width 344 height 24
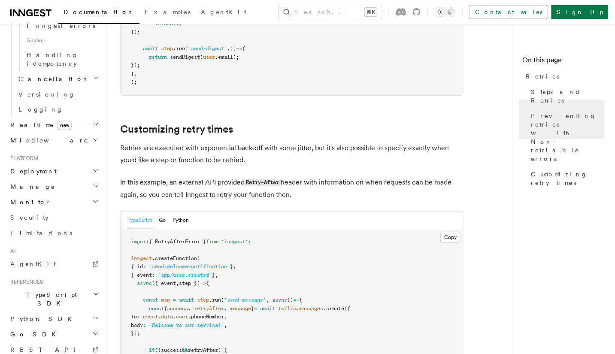
scroll to position [1040, 0]
